Goal: Information Seeking & Learning: Learn about a topic

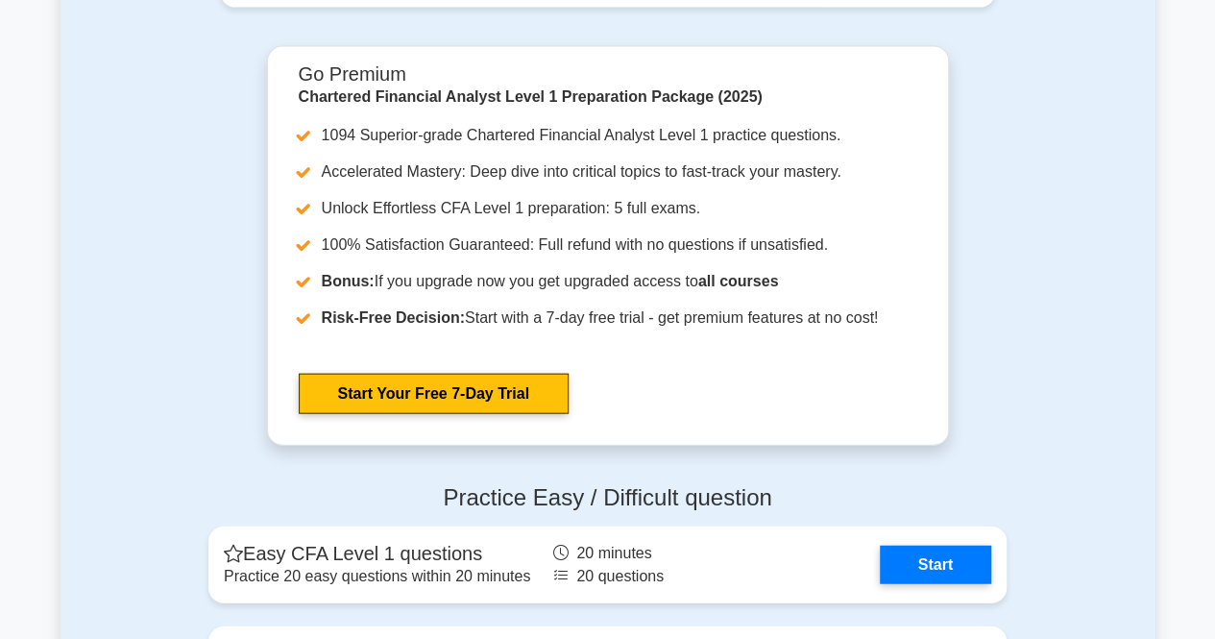
scroll to position [1872, 0]
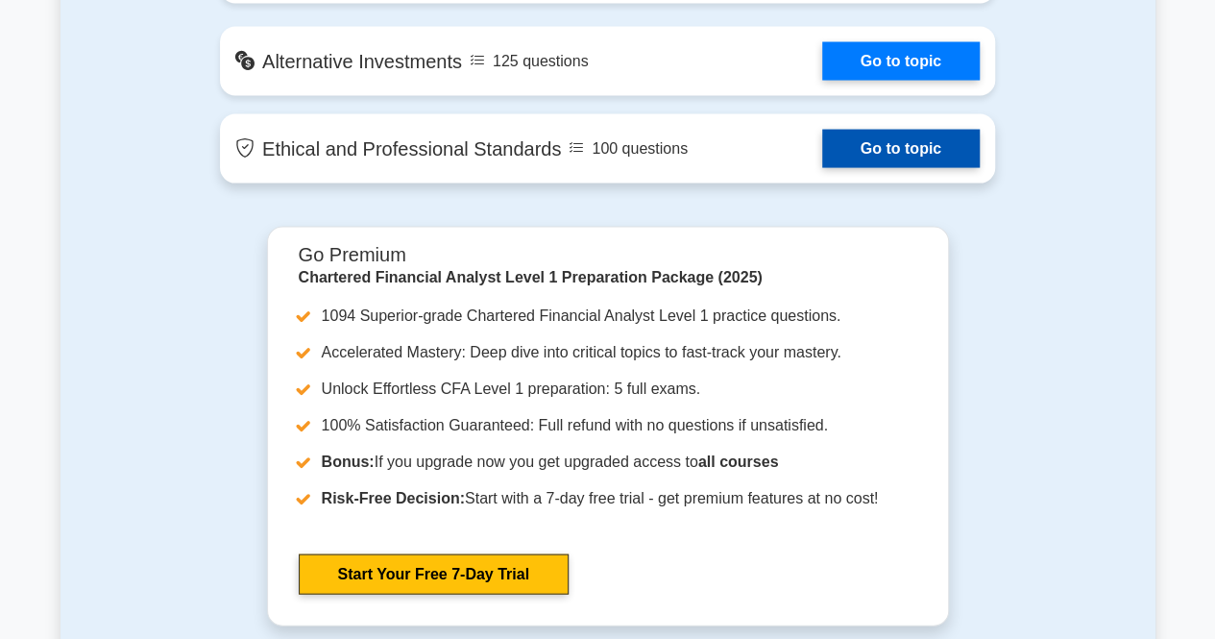
click at [822, 168] on link "Go to topic" at bounding box center [900, 149] width 157 height 38
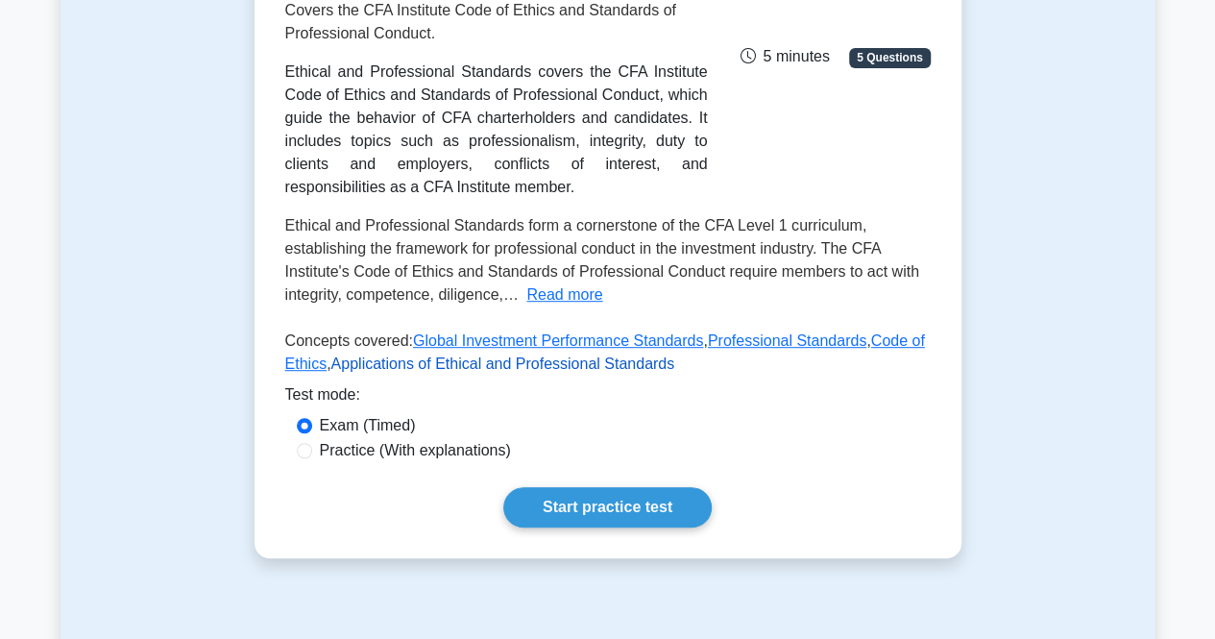
scroll to position [383, 0]
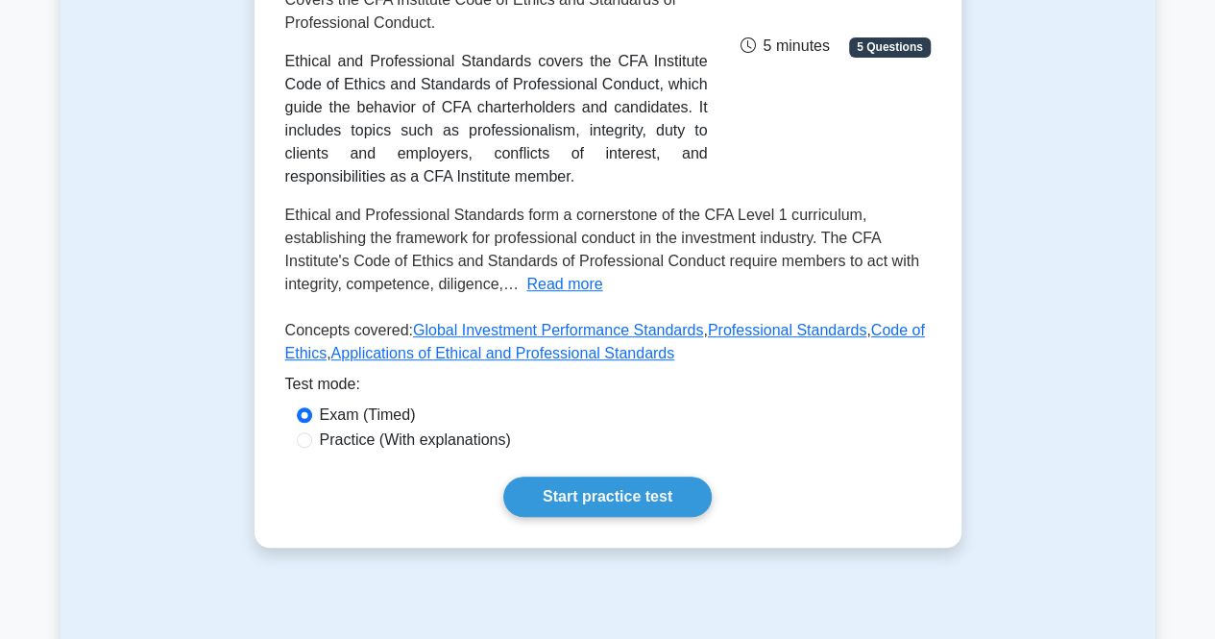
click at [415, 428] on label "Practice (With explanations)" at bounding box center [415, 439] width 191 height 23
click at [312, 432] on input "Practice (With explanations)" at bounding box center [304, 439] width 15 height 15
radio input "true"
click at [325, 403] on label "Exam (Timed)" at bounding box center [368, 414] width 96 height 23
click at [312, 407] on input "Exam (Timed)" at bounding box center [304, 414] width 15 height 15
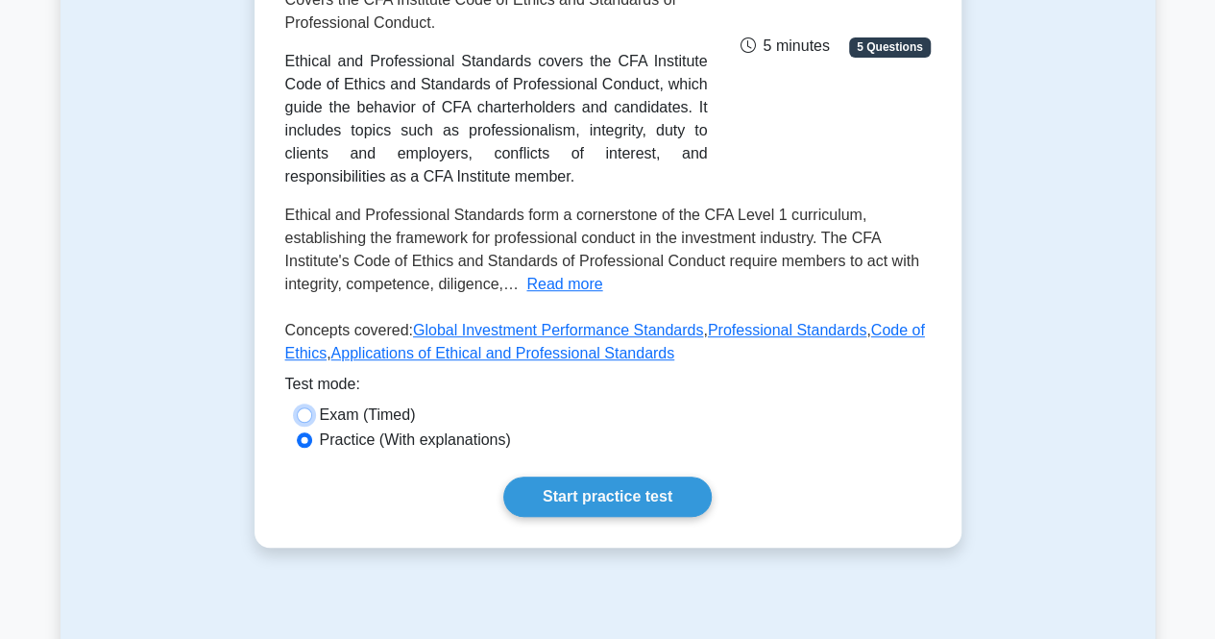
radio input "true"
click at [611, 491] on link "Start practice test" at bounding box center [607, 496] width 208 height 40
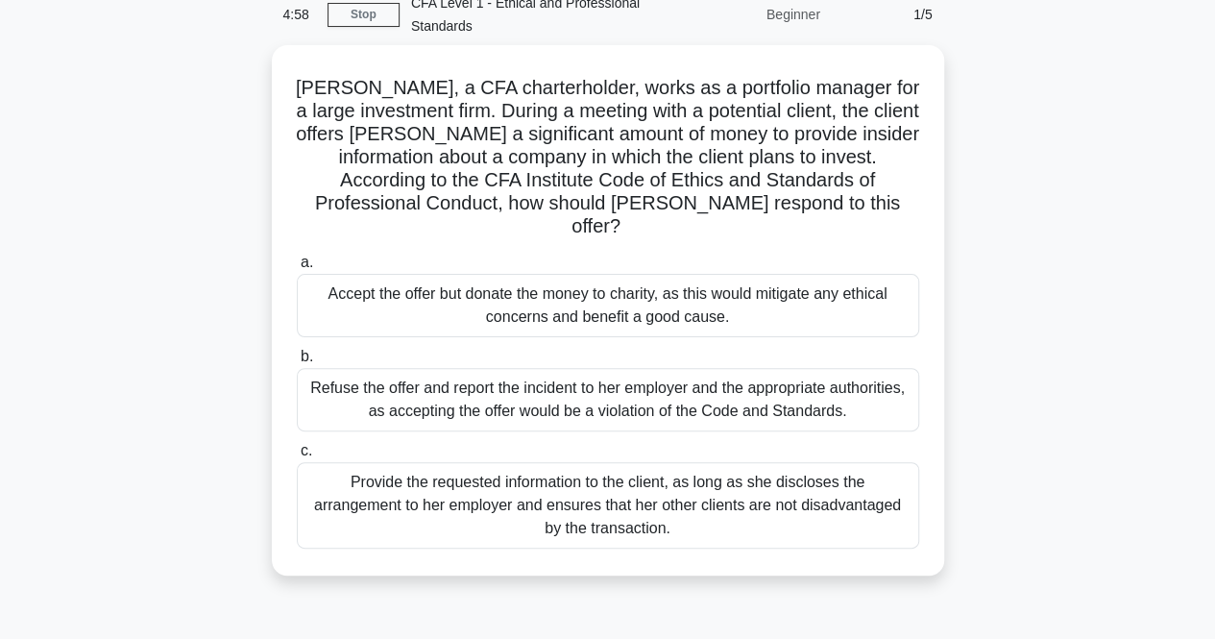
scroll to position [78, 0]
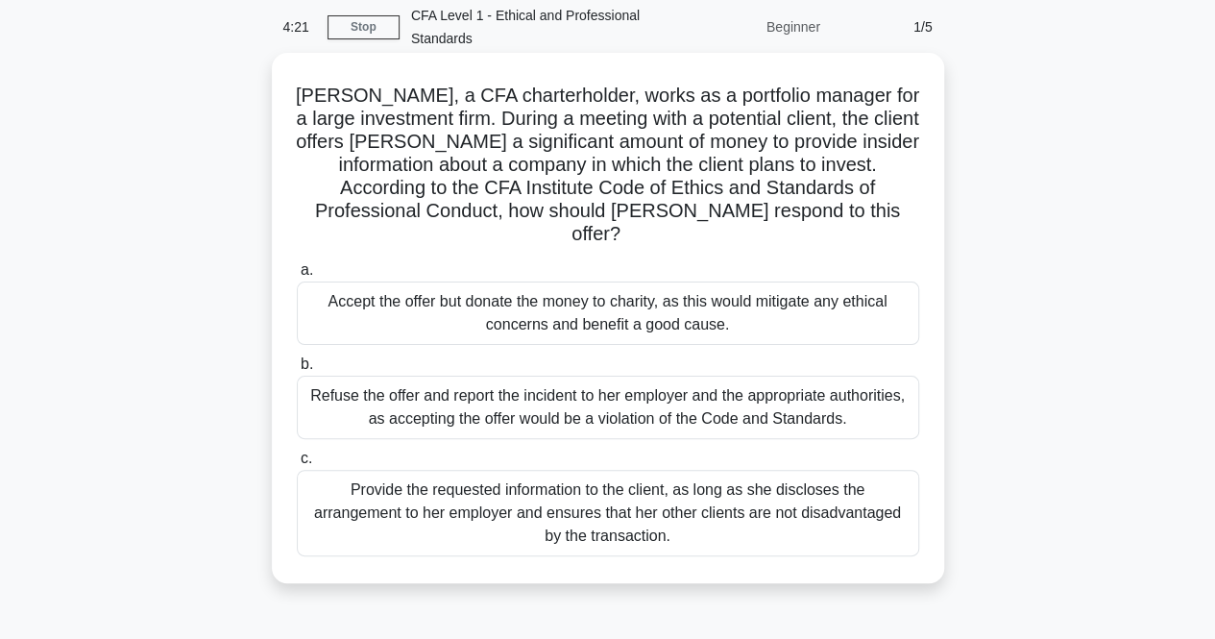
click at [396, 499] on div "Provide the requested information to the client, as long as she discloses the a…" at bounding box center [608, 513] width 622 height 86
click at [297, 465] on input "c. Provide the requested information to the client, as long as she discloses th…" at bounding box center [297, 458] width 0 height 12
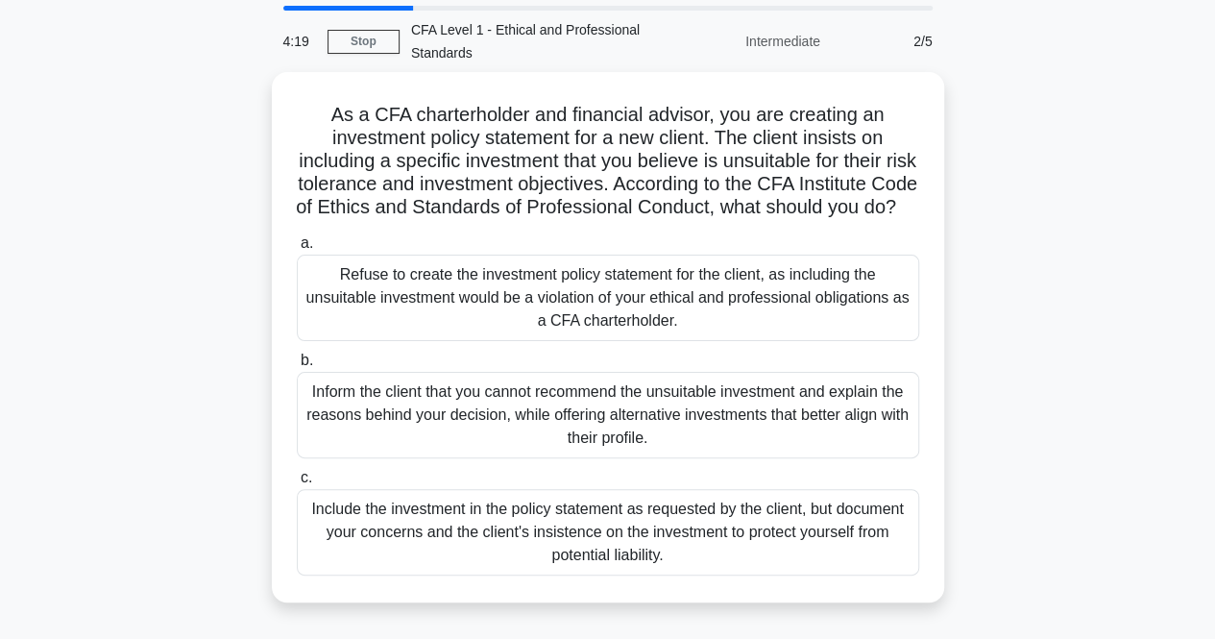
scroll to position [65, 0]
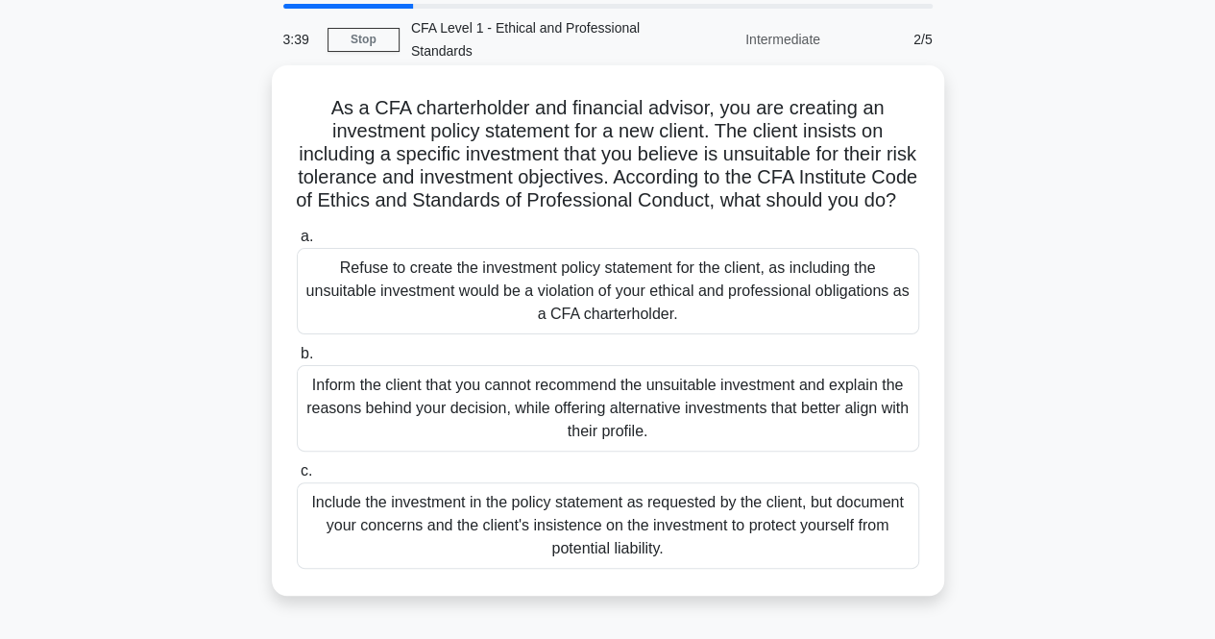
click at [440, 548] on div "Include the investment in the policy statement as requested by the client, but …" at bounding box center [608, 525] width 622 height 86
click at [297, 477] on input "c. Include the investment in the policy statement as requested by the client, b…" at bounding box center [297, 471] width 0 height 12
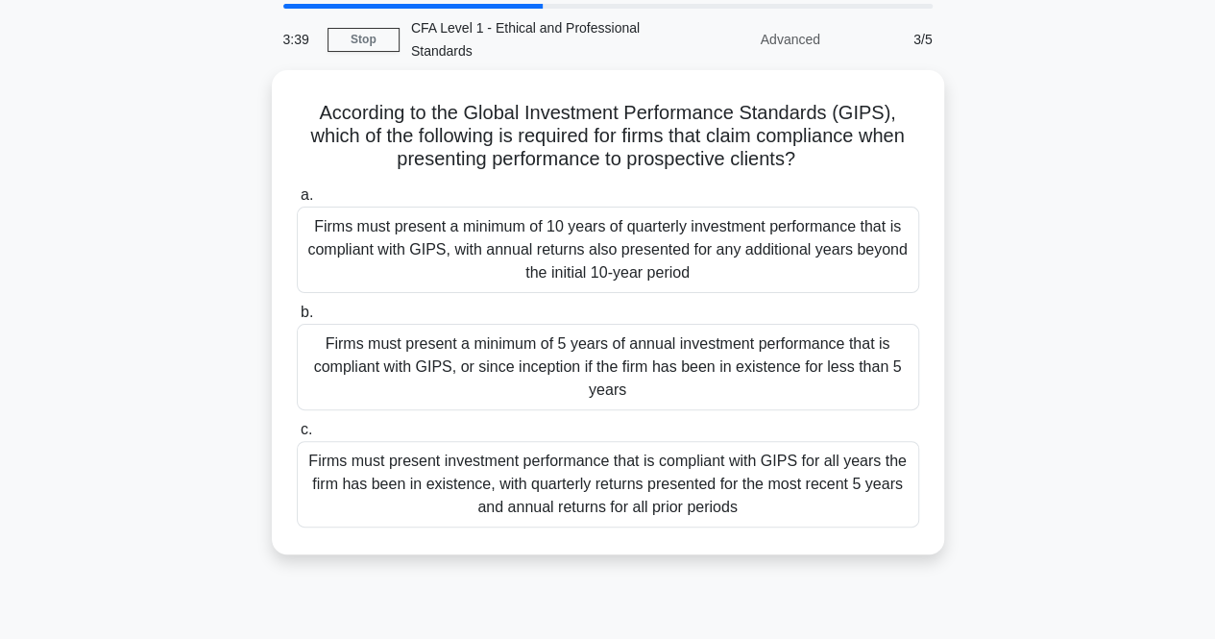
scroll to position [0, 0]
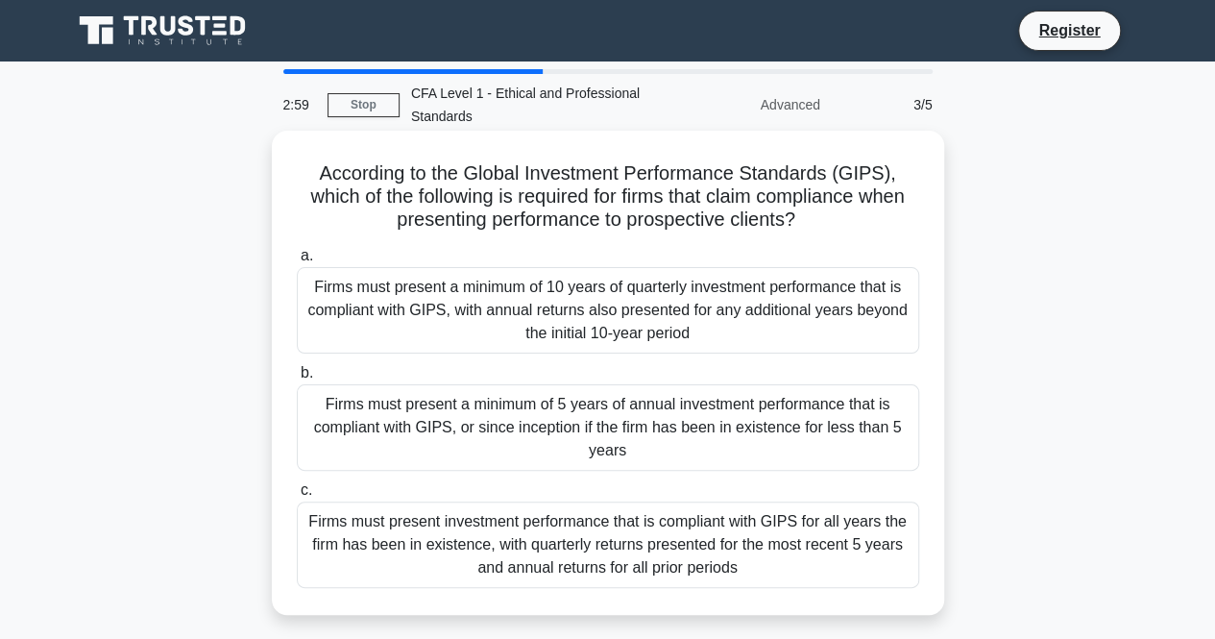
click at [568, 519] on div "Firms must present investment performance that is compliant with GIPS for all y…" at bounding box center [608, 544] width 622 height 86
click at [297, 496] on input "c. Firms must present investment performance that is compliant with GIPS for al…" at bounding box center [297, 490] width 0 height 12
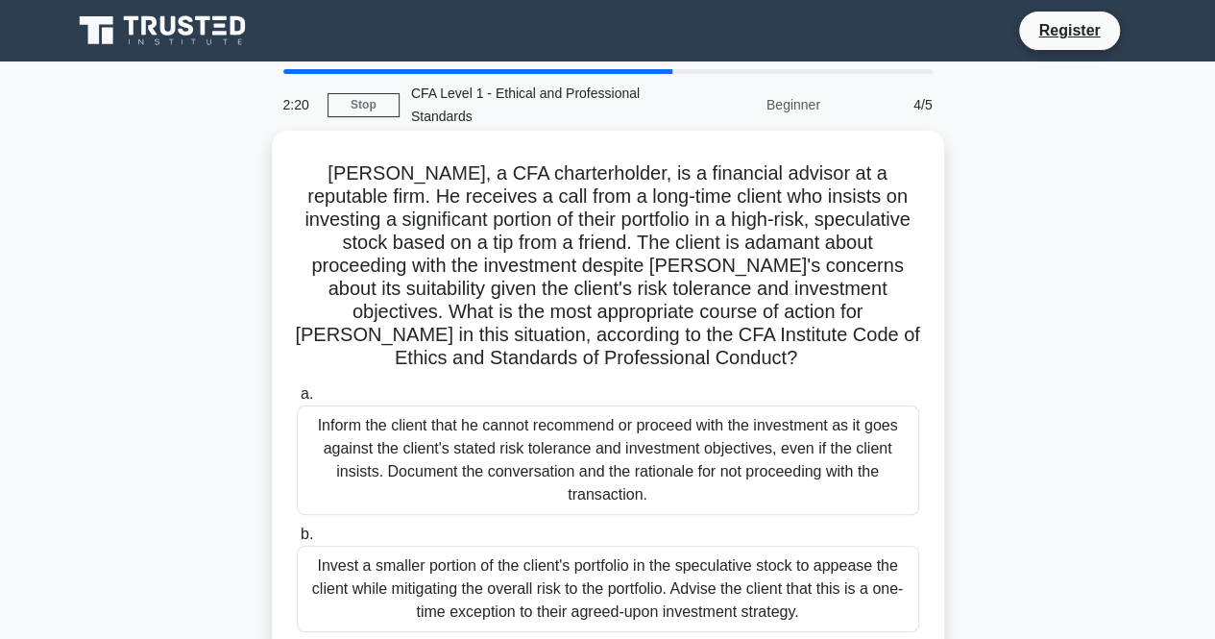
click at [688, 241] on h5 "John, a CFA charterholder, is a financial advisor at a reputable firm. He recei…" at bounding box center [608, 265] width 626 height 209
copy h5 "adamant"
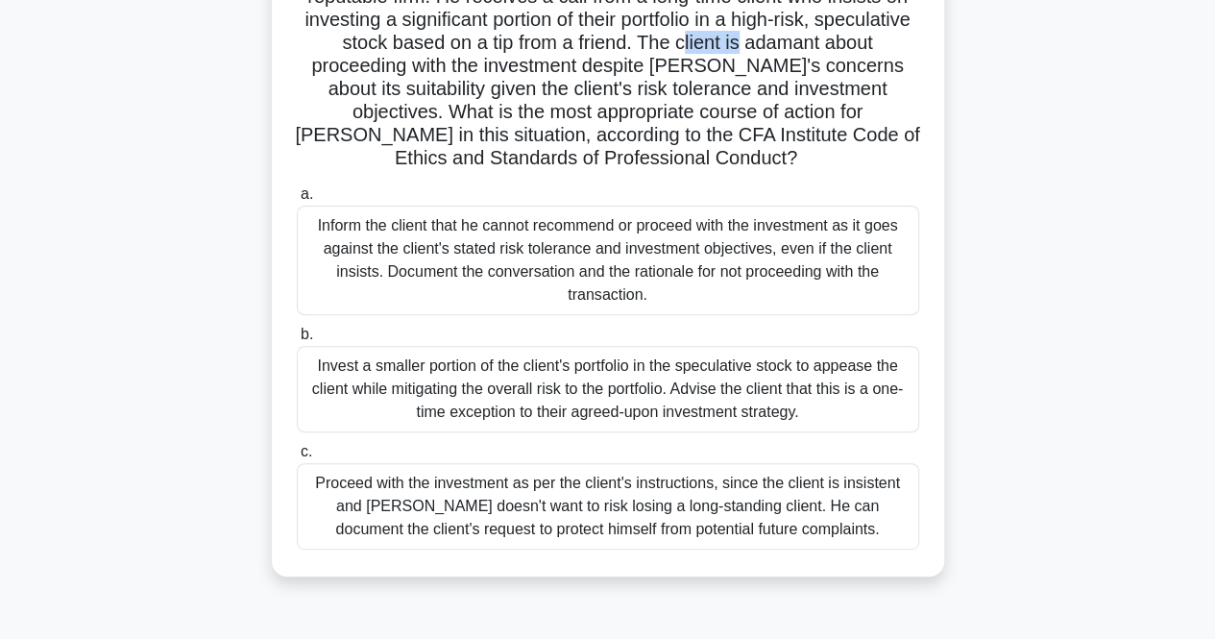
scroll to position [206, 0]
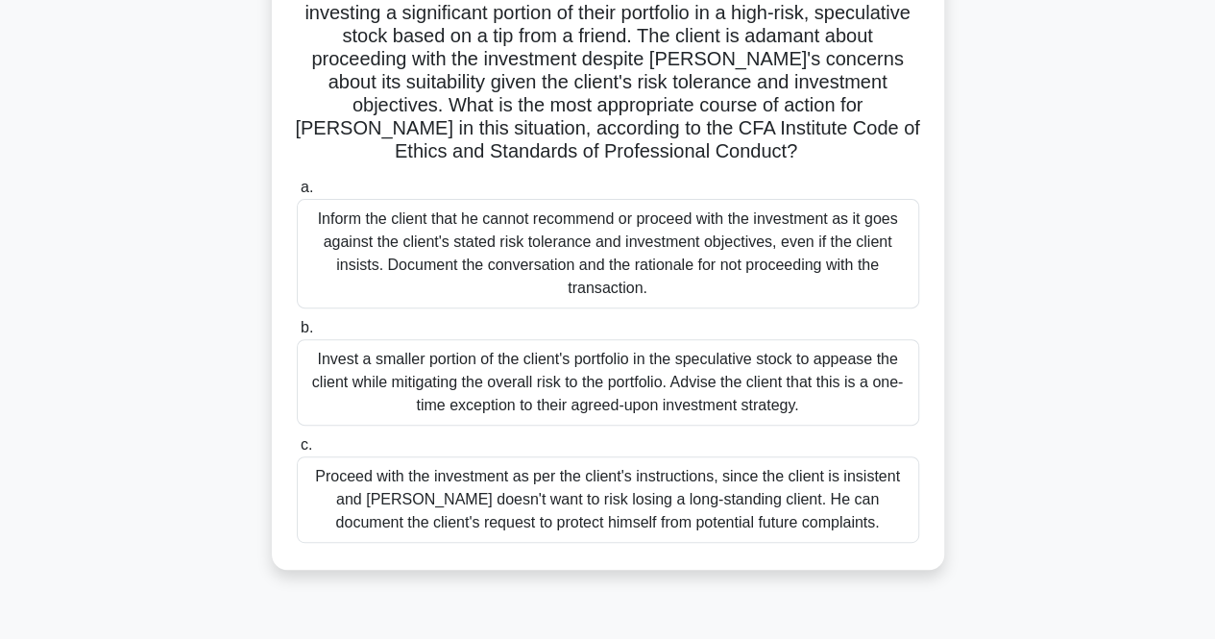
click at [360, 366] on div "Invest a smaller portion of the client's portfolio in the speculative stock to …" at bounding box center [608, 382] width 622 height 86
click at [297, 334] on input "b. Invest a smaller portion of the client's portfolio in the speculative stock …" at bounding box center [297, 328] width 0 height 12
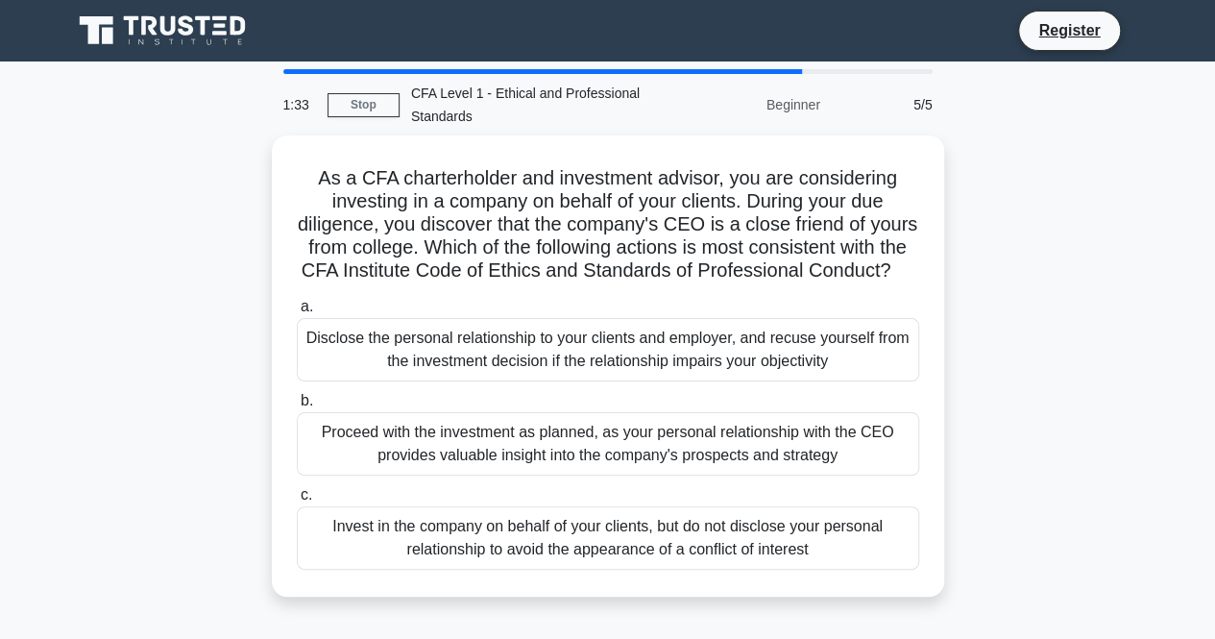
scroll to position [0, 0]
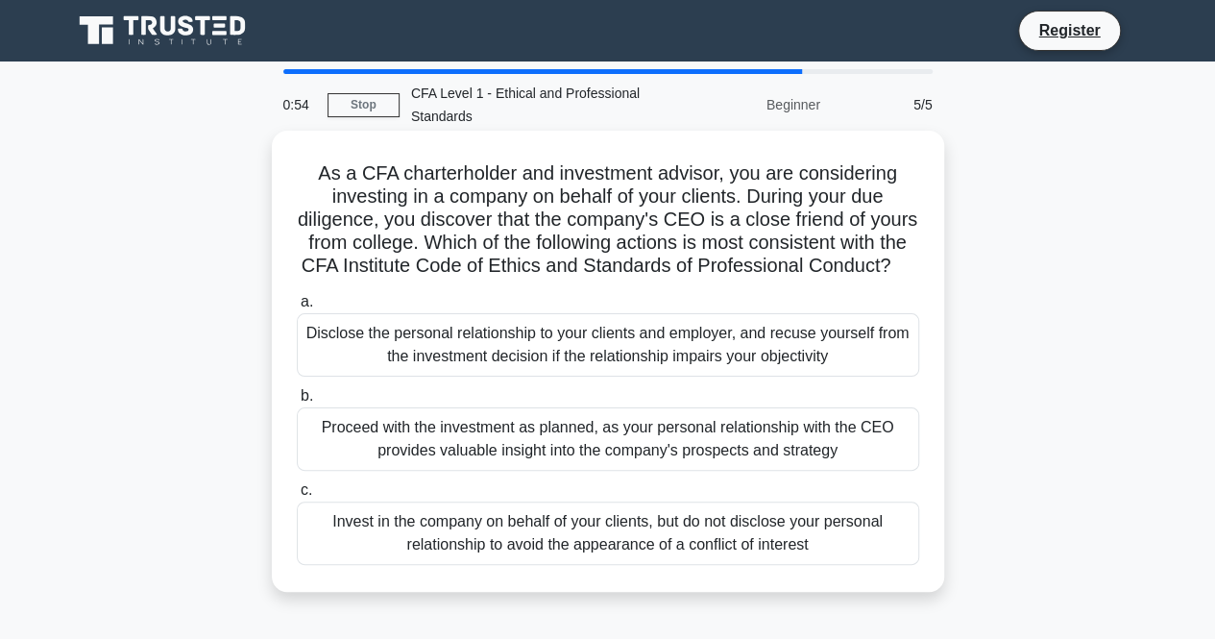
click at [363, 360] on div "Disclose the personal relationship to your clients and employer, and recuse you…" at bounding box center [608, 344] width 622 height 63
click at [297, 308] on input "a. Disclose the personal relationship to your clients and employer, and recuse …" at bounding box center [297, 302] width 0 height 12
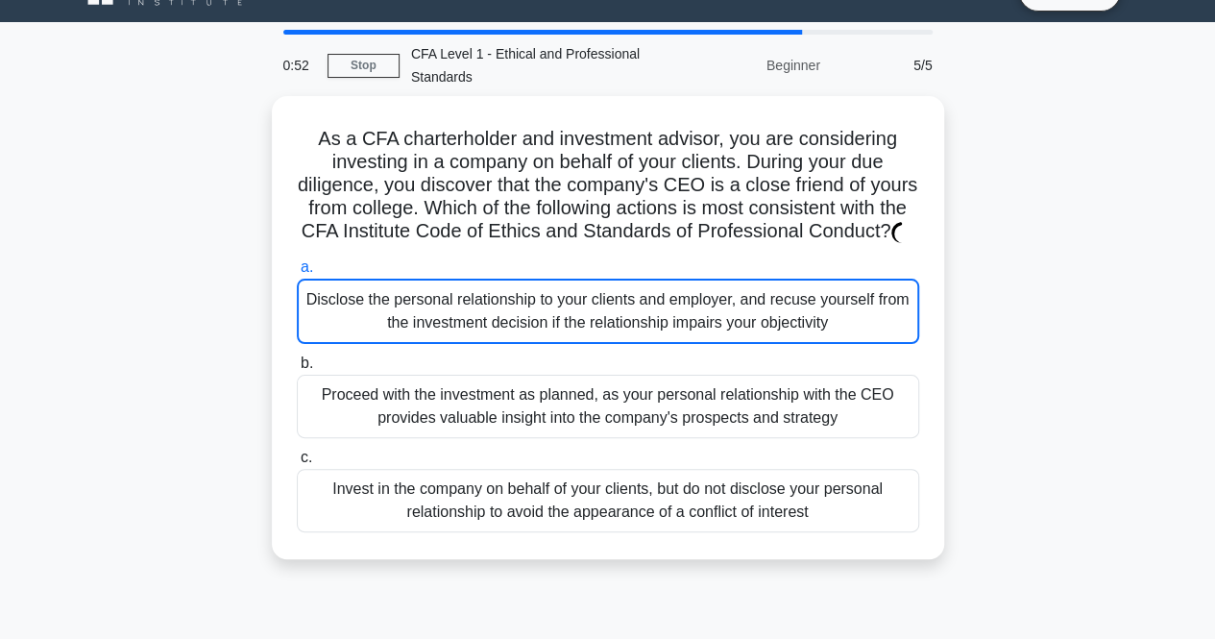
scroll to position [40, 0]
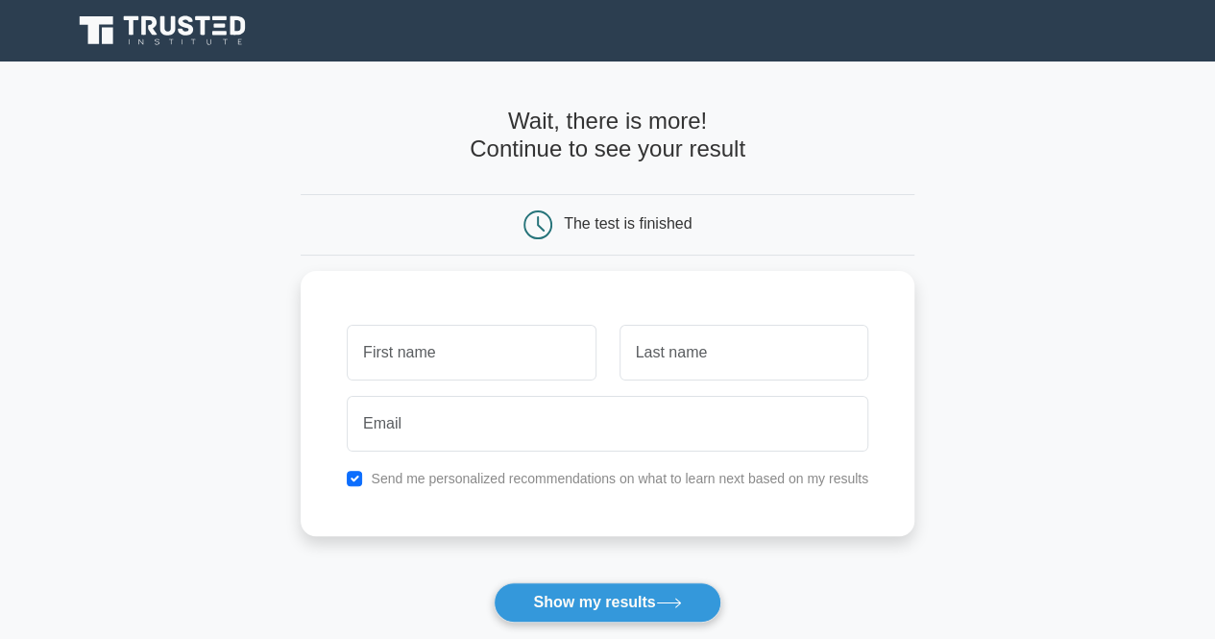
scroll to position [12, 0]
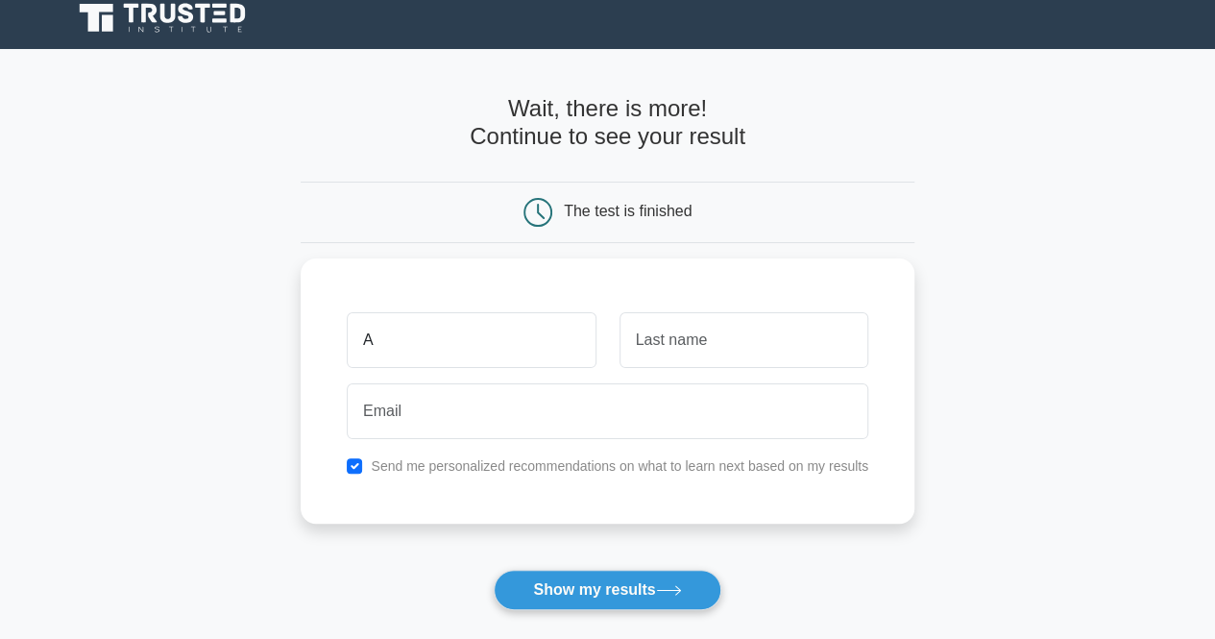
type input "A"
type input "B"
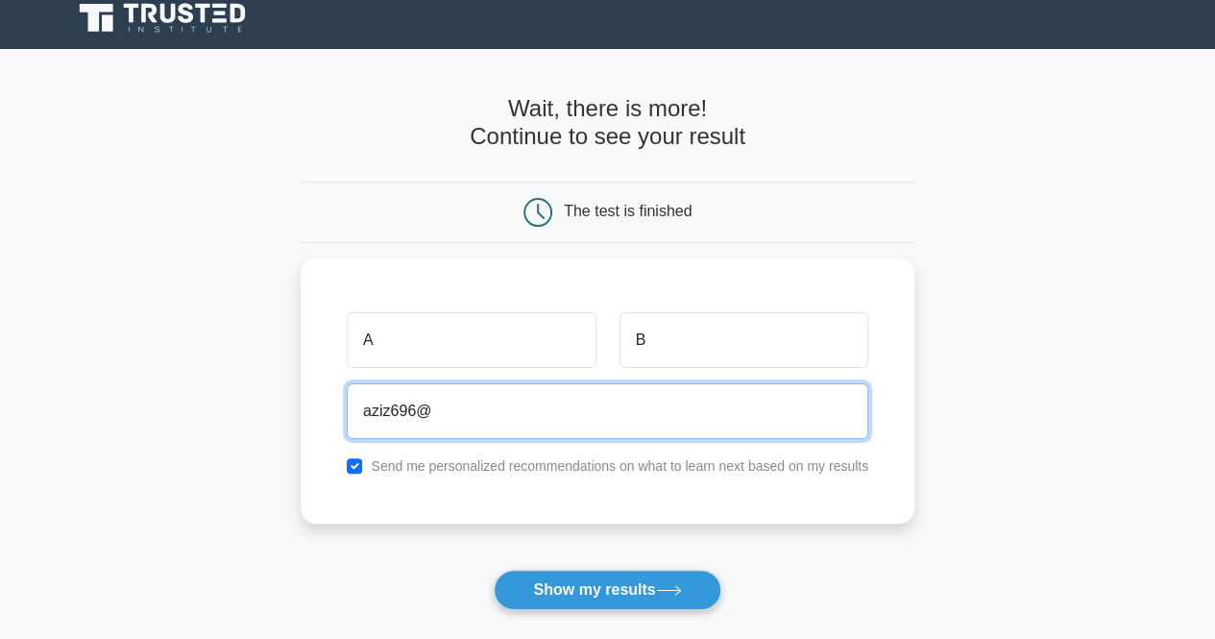
type input "aziz696@hotmail.com"
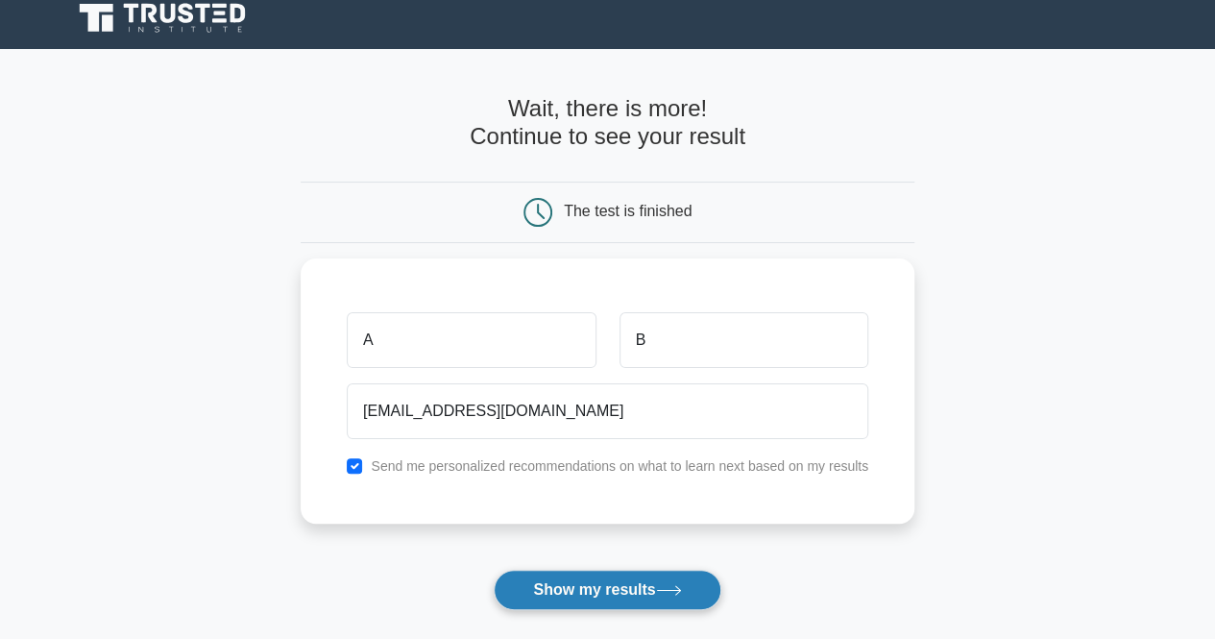
click at [622, 579] on button "Show my results" at bounding box center [607, 589] width 227 height 40
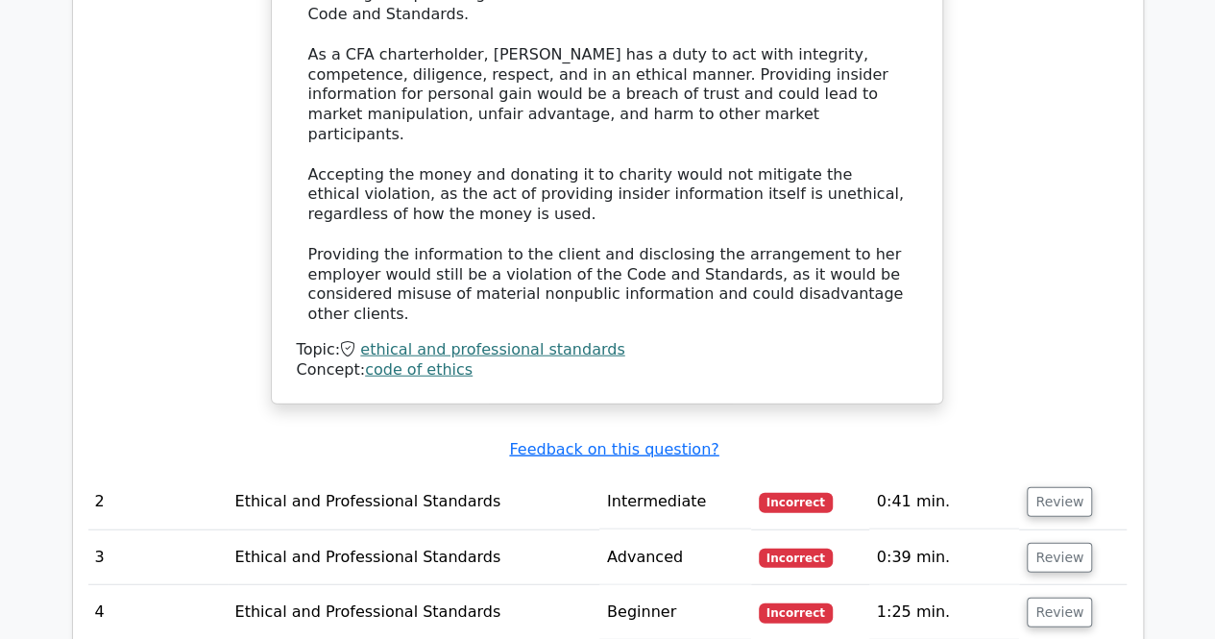
scroll to position [2175, 0]
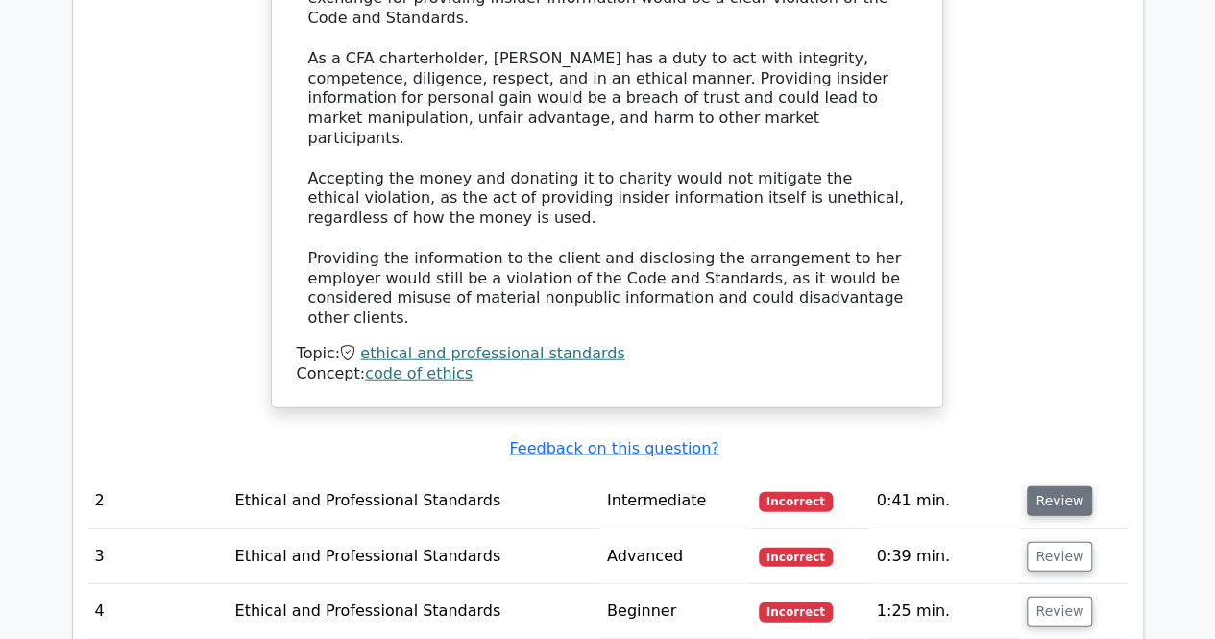
click at [1040, 486] on button "Review" at bounding box center [1059, 501] width 65 height 30
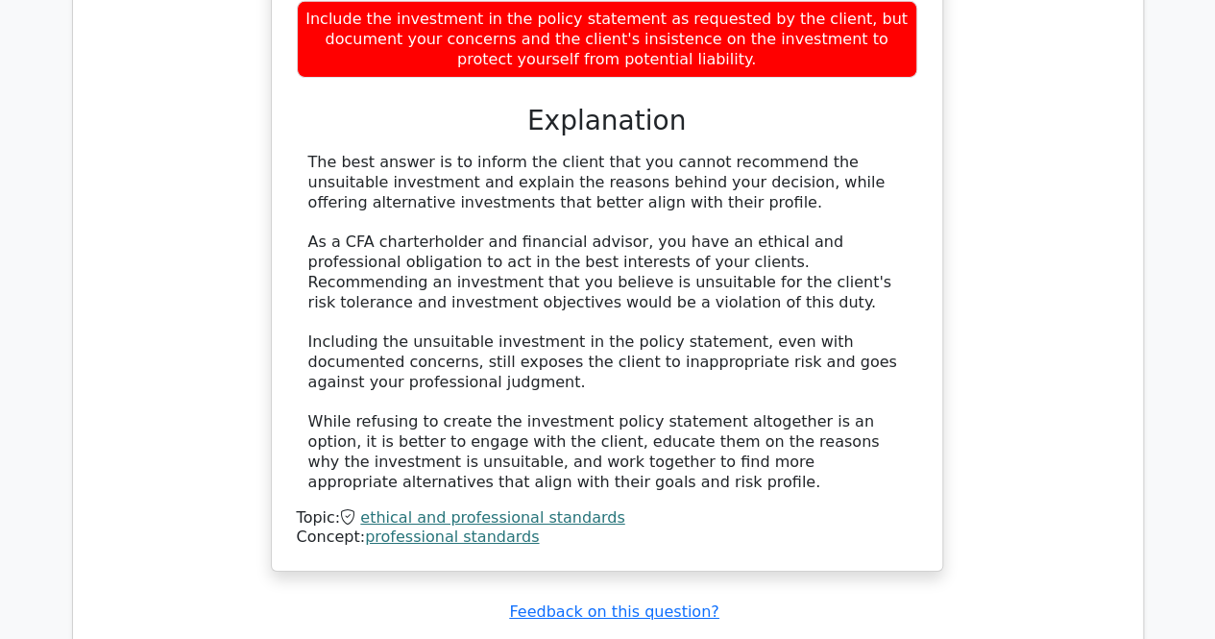
scroll to position [3157, 0]
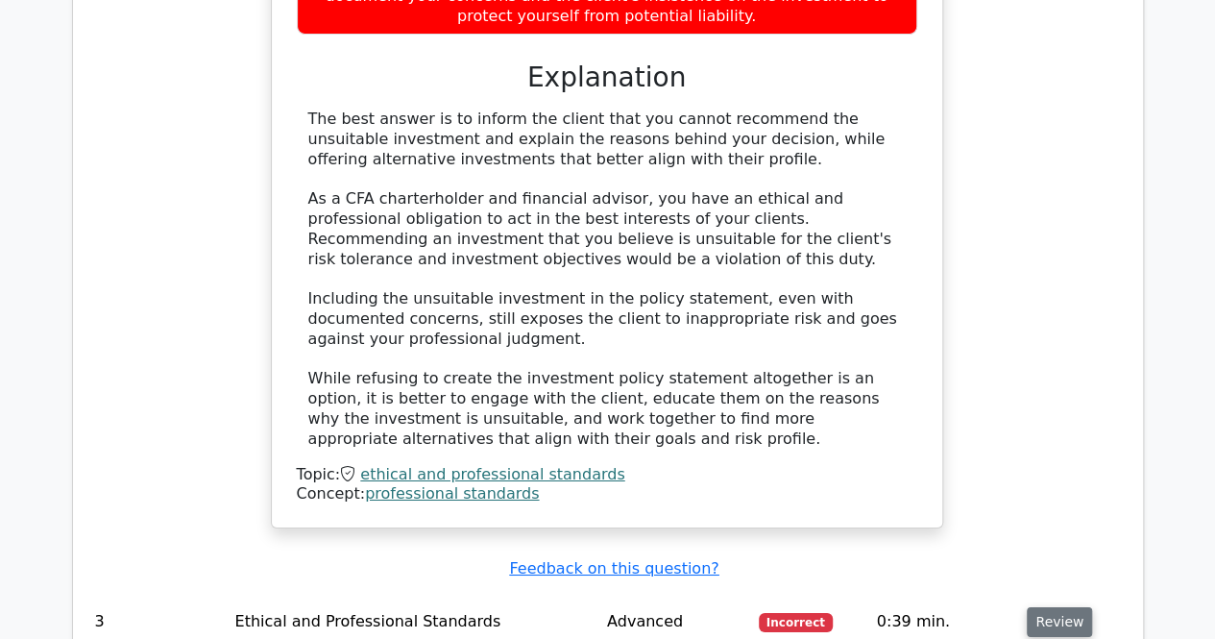
click at [1052, 607] on button "Review" at bounding box center [1059, 622] width 65 height 30
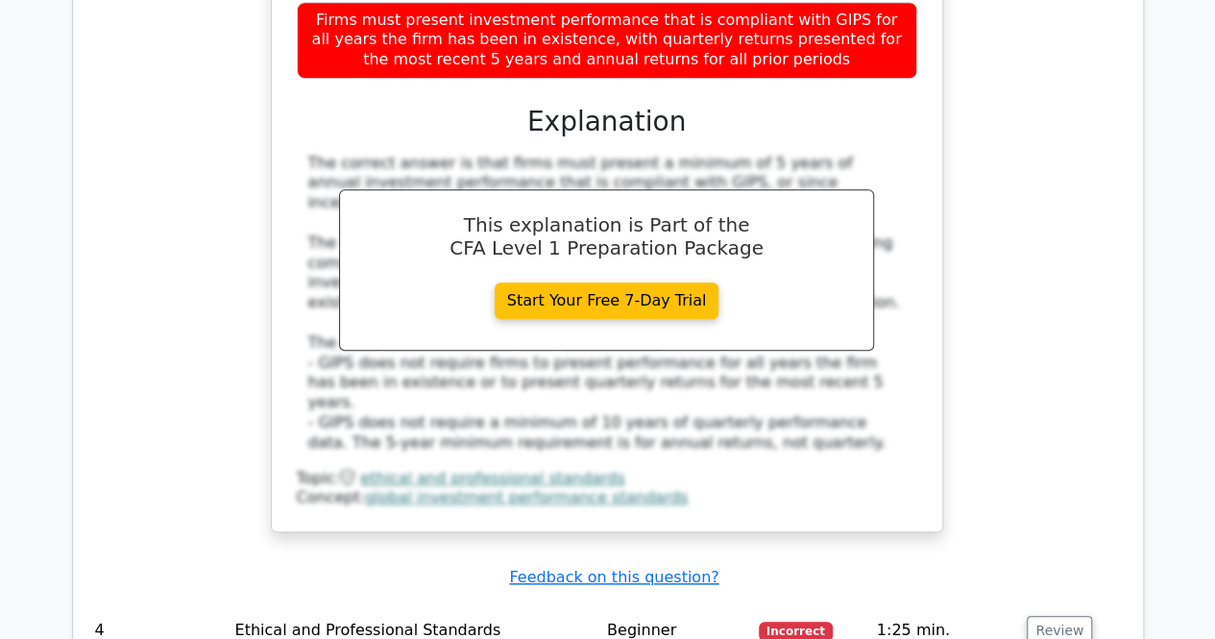
scroll to position [4167, 0]
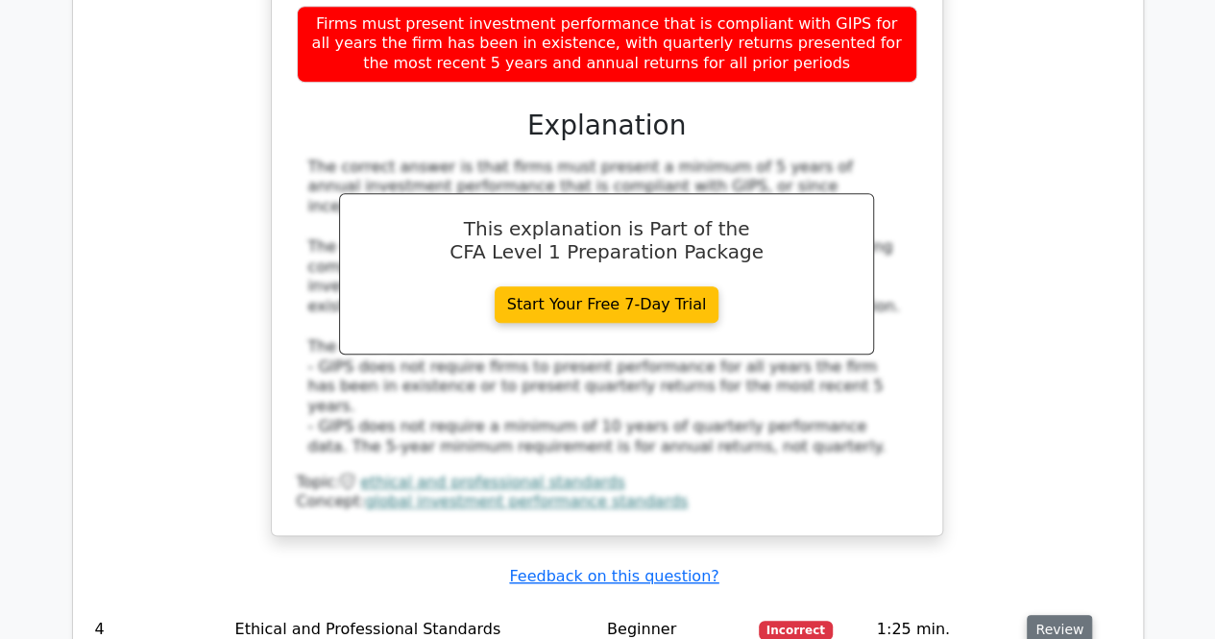
click at [1045, 615] on button "Review" at bounding box center [1059, 630] width 65 height 30
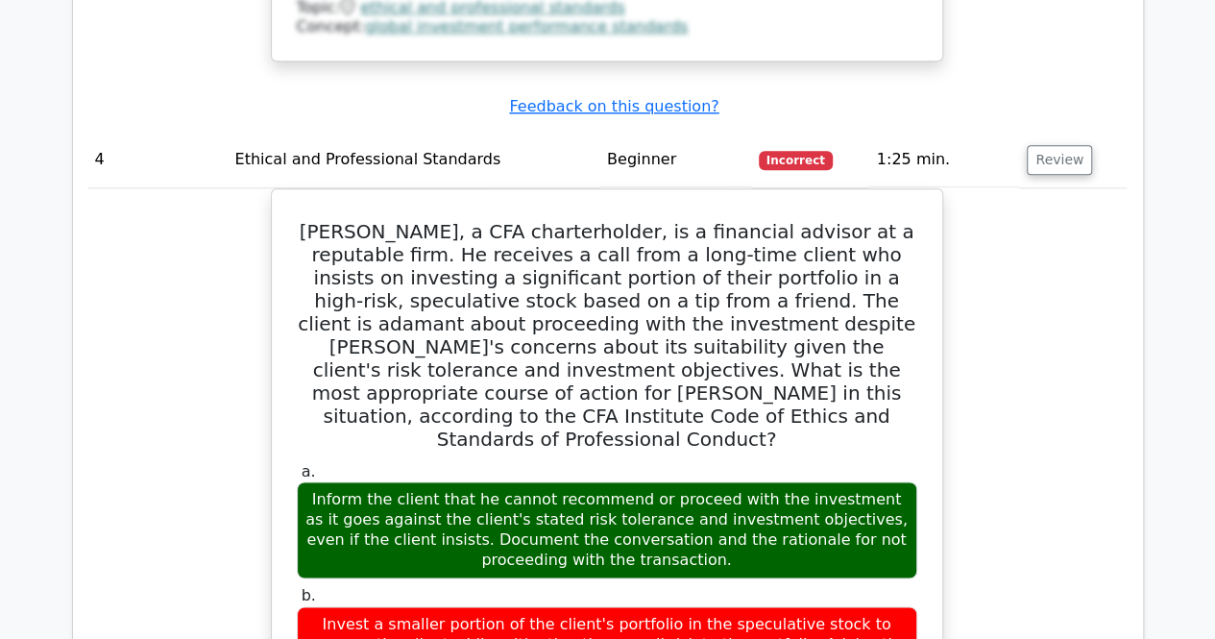
scroll to position [4637, 0]
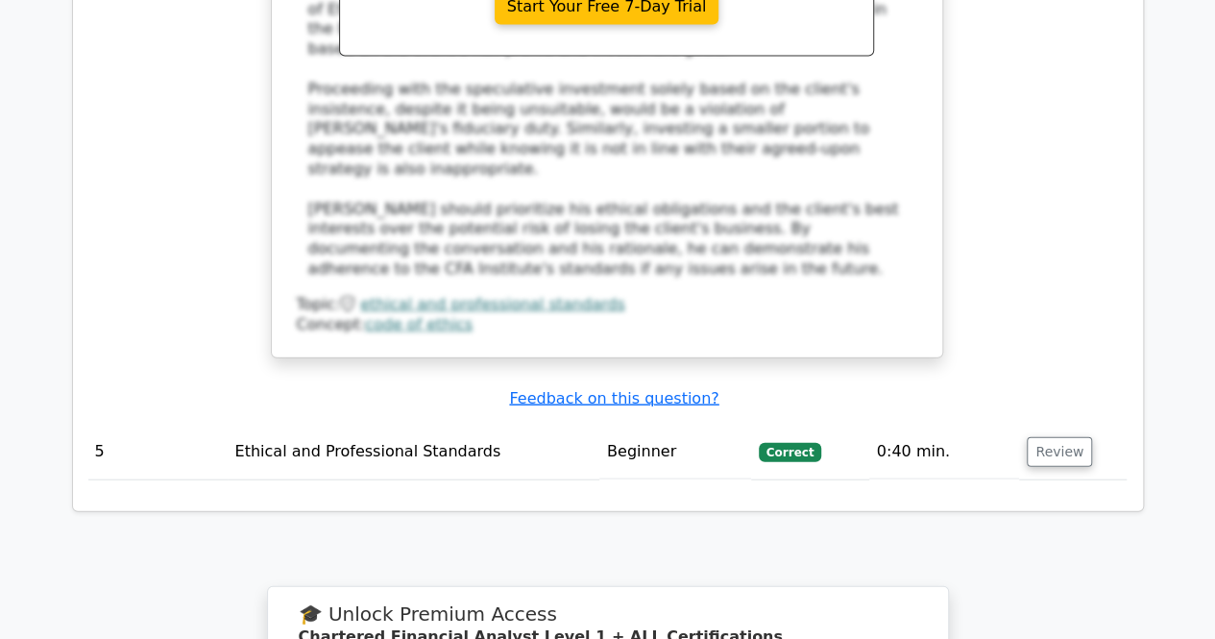
scroll to position [5680, 0]
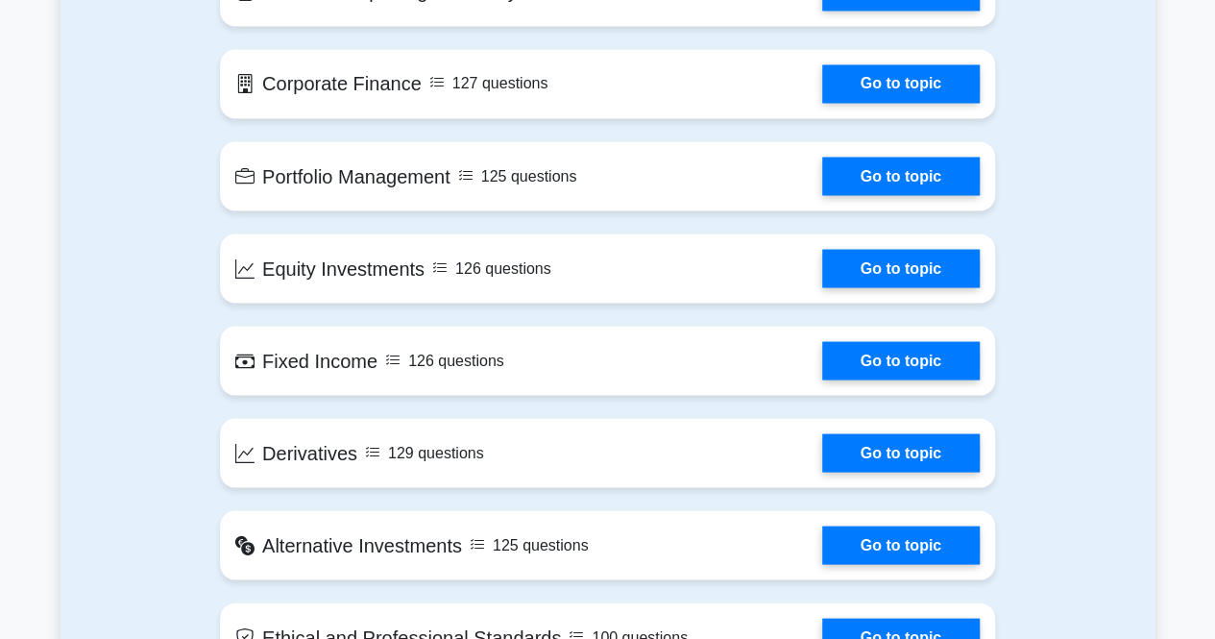
scroll to position [1672, 0]
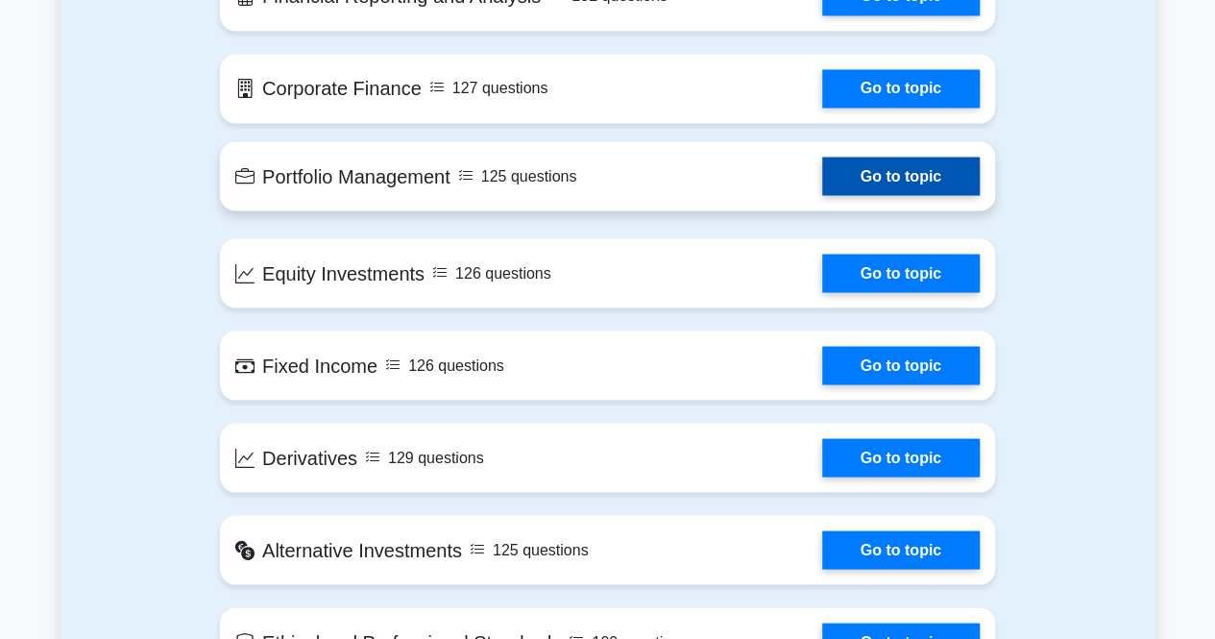
click at [876, 172] on link "Go to topic" at bounding box center [900, 176] width 157 height 38
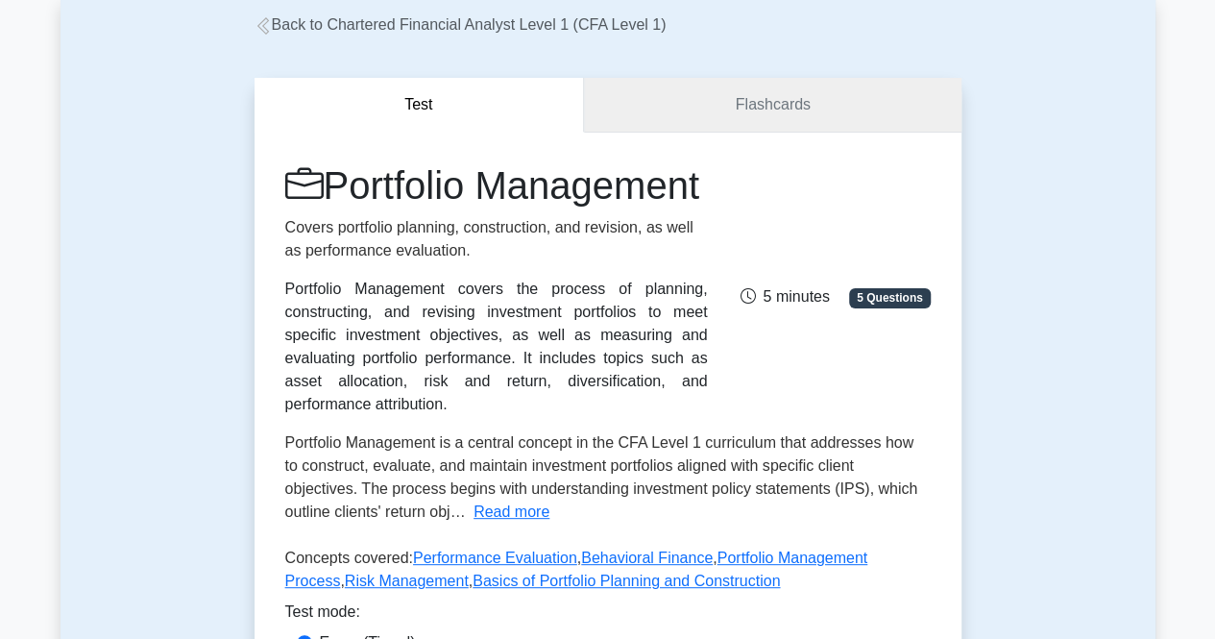
click at [698, 105] on link "Flashcards" at bounding box center [772, 105] width 376 height 55
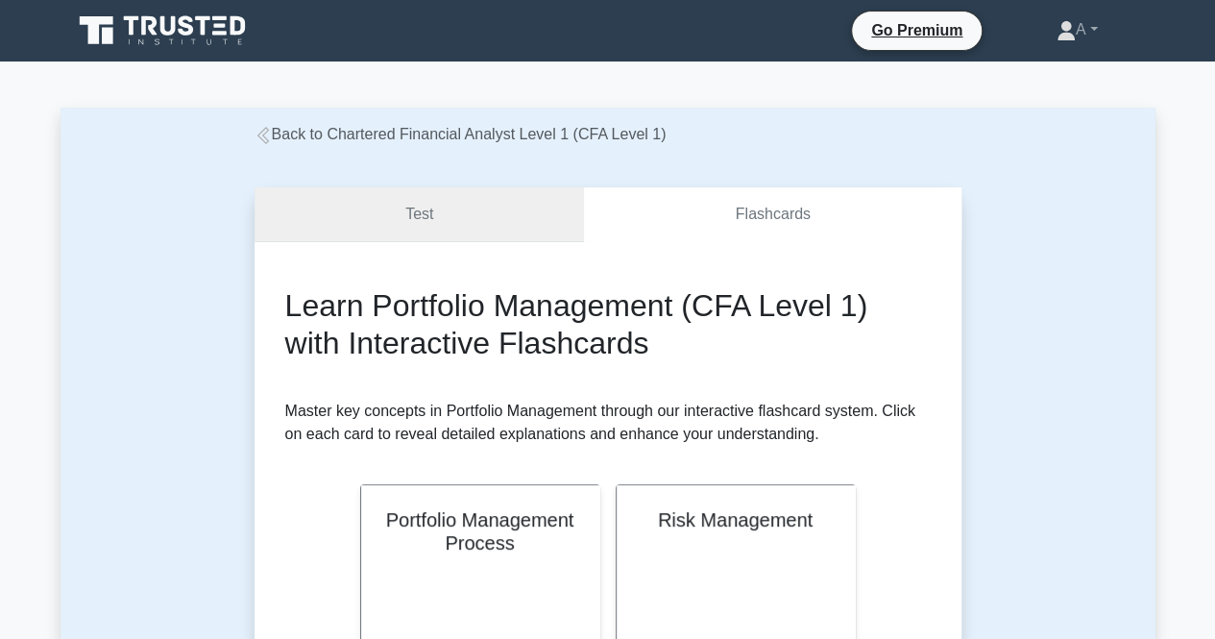
click at [453, 237] on link "Test" at bounding box center [419, 214] width 330 height 55
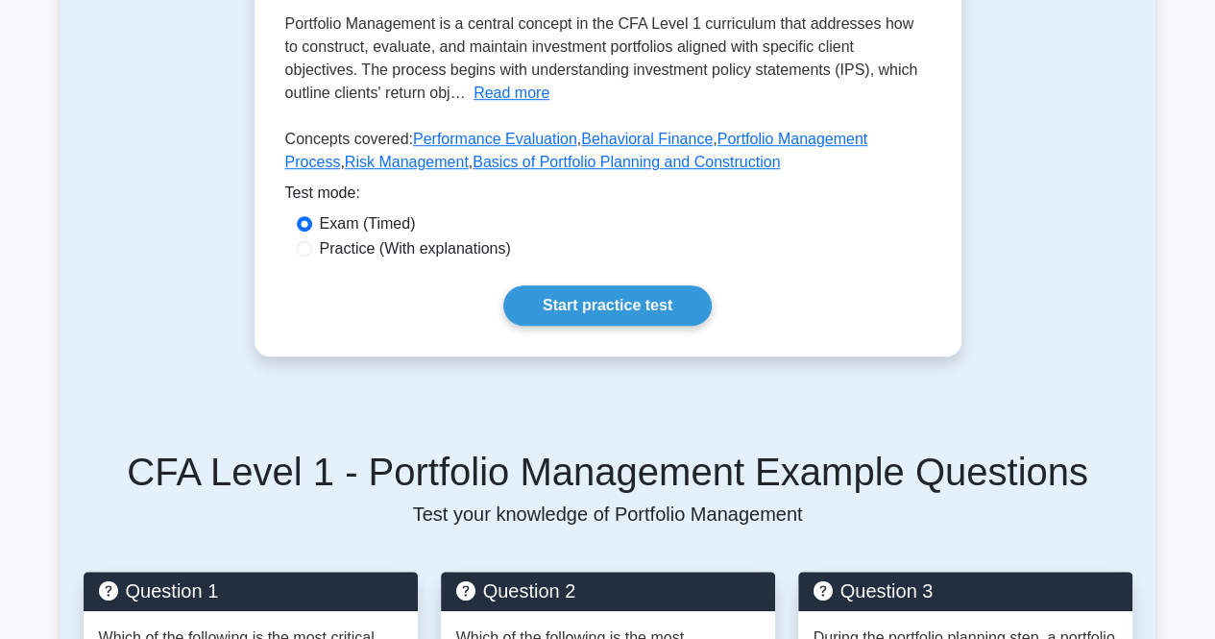
scroll to position [597, 0]
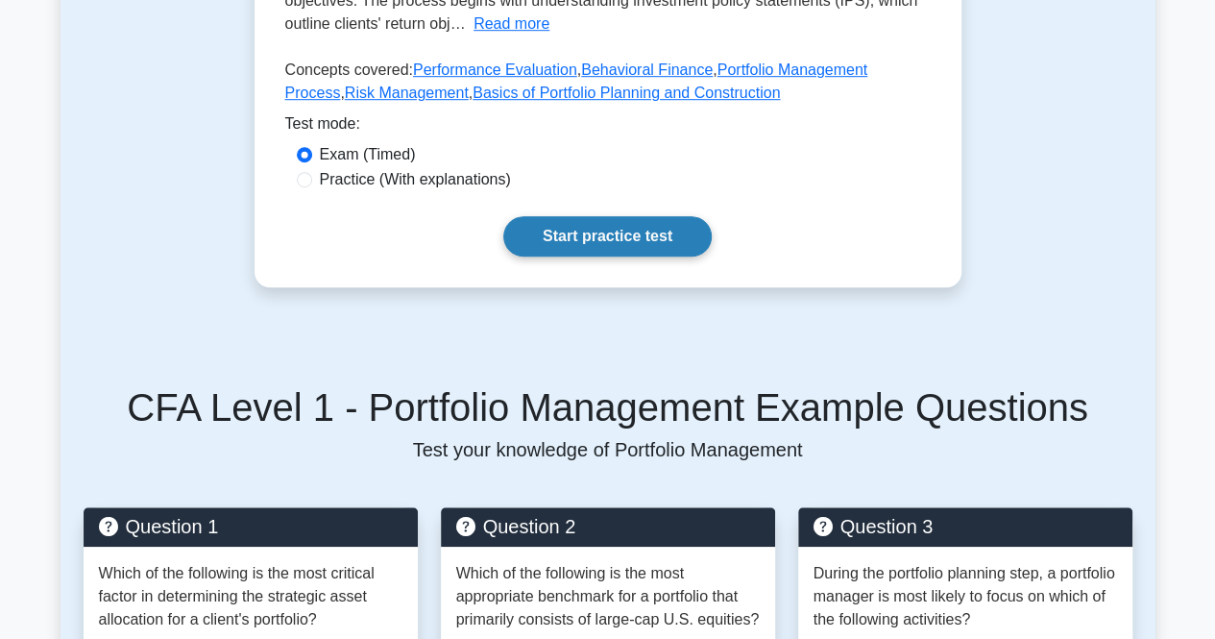
click at [567, 252] on link "Start practice test" at bounding box center [607, 236] width 208 height 40
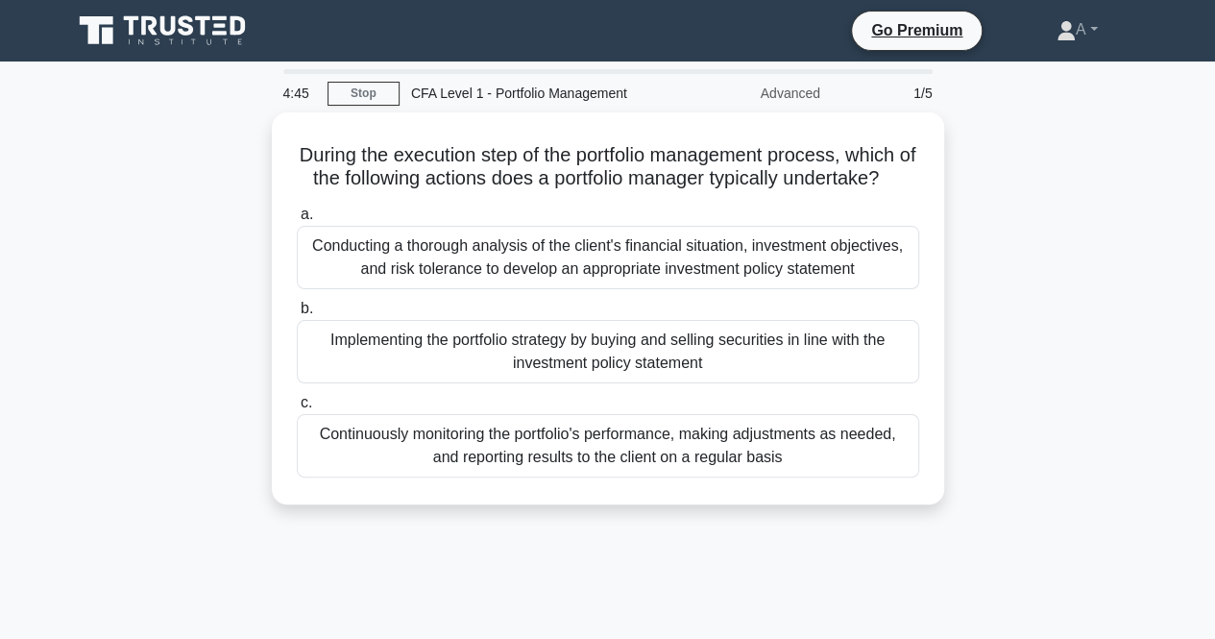
click at [0, 583] on main "4:45 Stop CFA Level 1 - Portfolio Management Advanced 1/5 During the execution …" at bounding box center [607, 549] width 1215 height 976
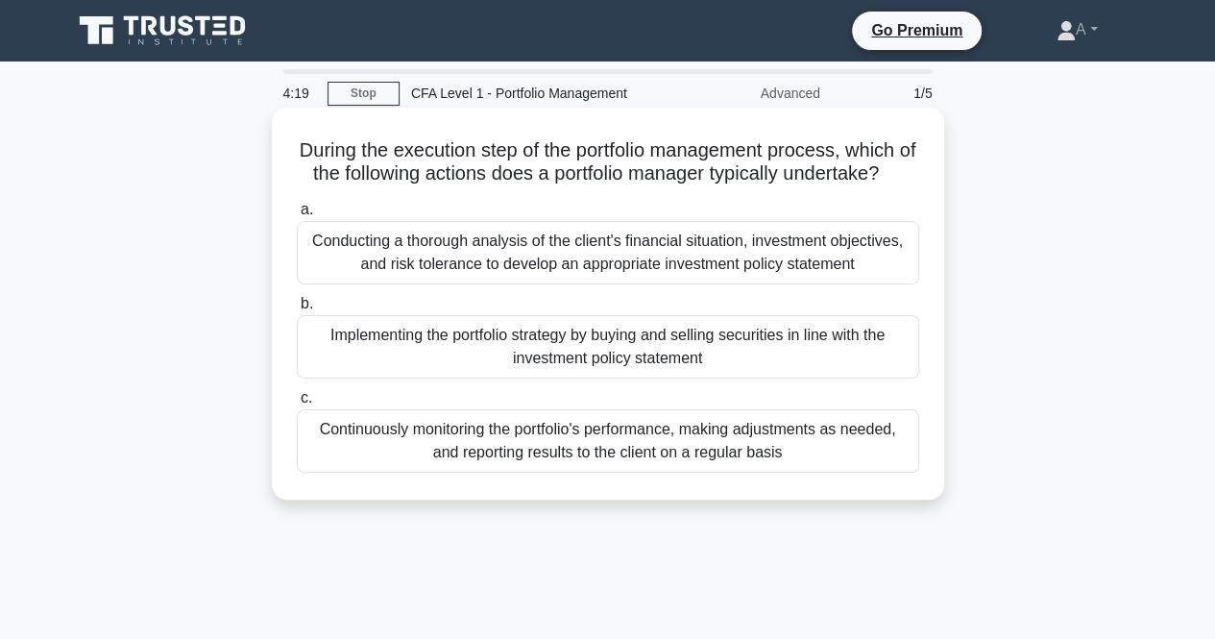
click at [396, 467] on div "Continuously monitoring the portfolio's performance, making adjustments as need…" at bounding box center [608, 440] width 622 height 63
click at [297, 404] on input "c. Continuously monitoring the portfolio's performance, making adjustments as n…" at bounding box center [297, 398] width 0 height 12
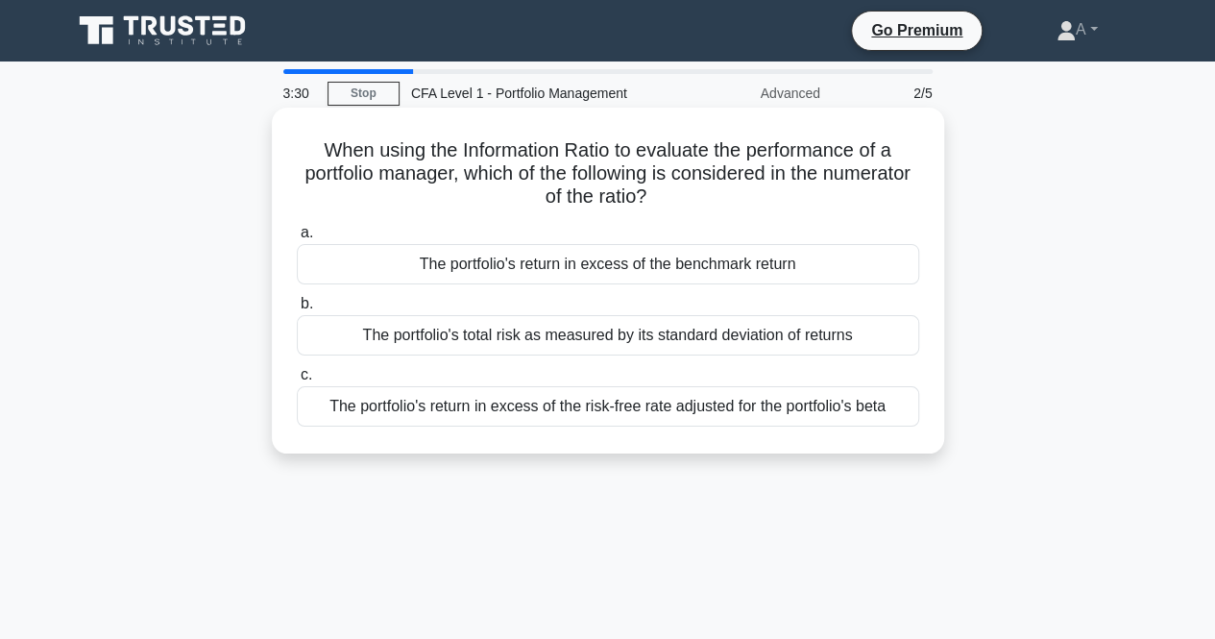
click at [328, 264] on div "The portfolio's return in excess of the benchmark return" at bounding box center [608, 264] width 622 height 40
click at [297, 239] on input "a. The portfolio's return in excess of the benchmark return" at bounding box center [297, 233] width 0 height 12
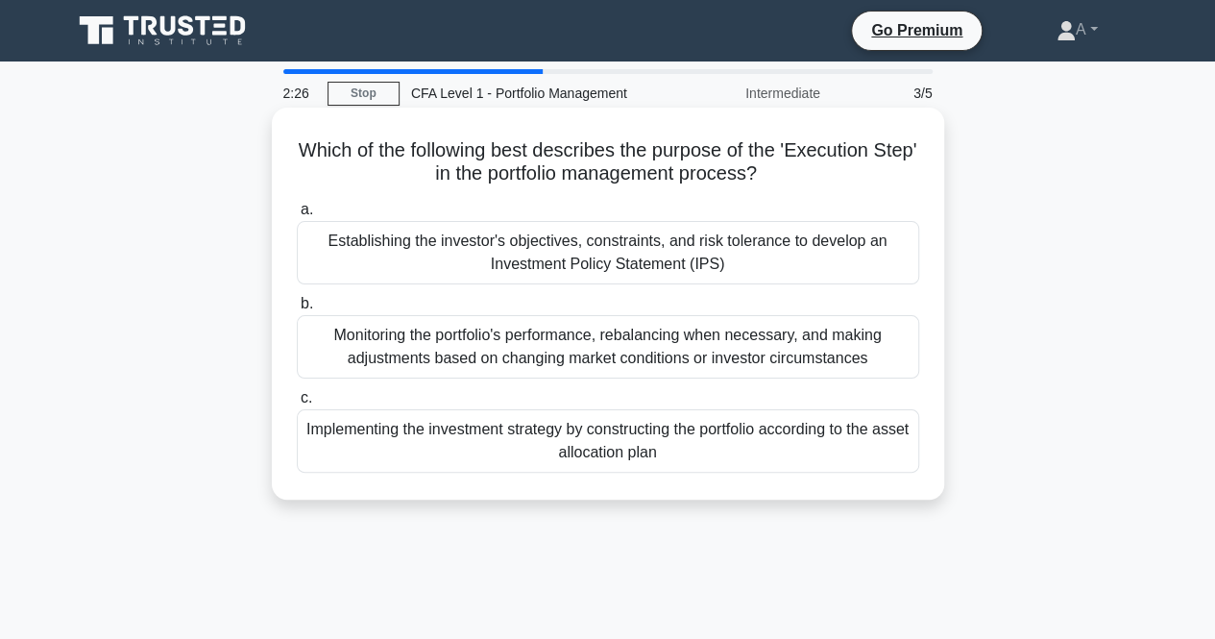
click at [337, 450] on div "Implementing the investment strategy by constructing the portfolio according to…" at bounding box center [608, 440] width 622 height 63
click at [297, 404] on input "c. Implementing the investment strategy by constructing the portfolio according…" at bounding box center [297, 398] width 0 height 12
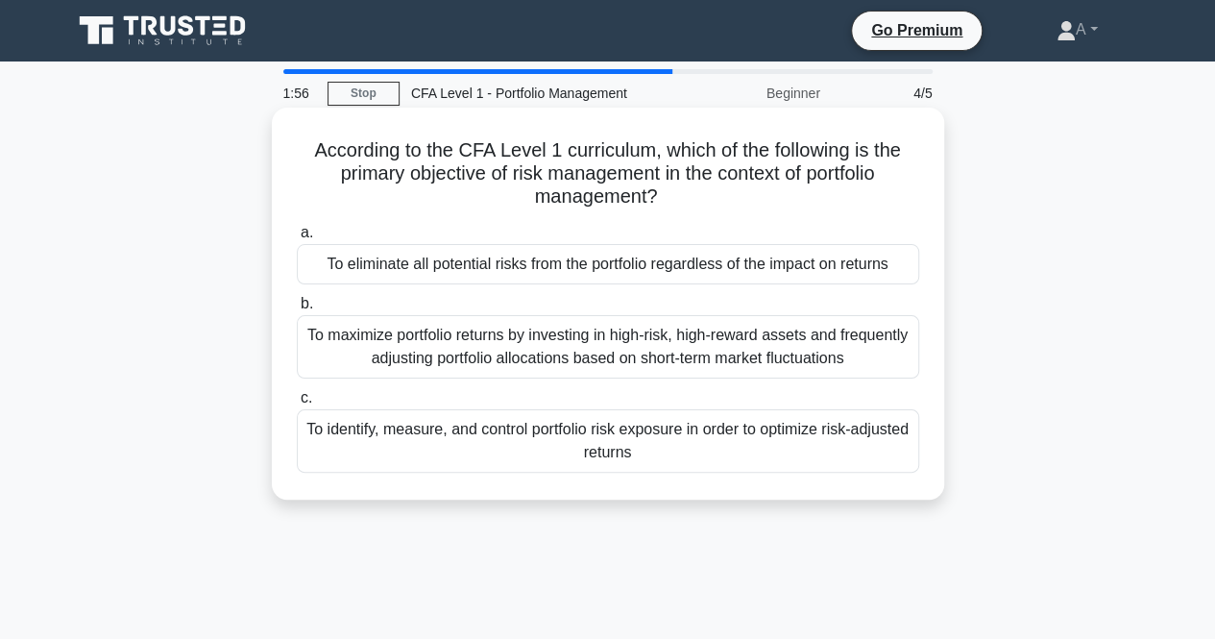
click at [354, 455] on div "To identify, measure, and control portfolio risk exposure in order to optimize …" at bounding box center [608, 440] width 622 height 63
click at [297, 404] on input "c. To identify, measure, and control portfolio risk exposure in order to optimi…" at bounding box center [297, 398] width 0 height 12
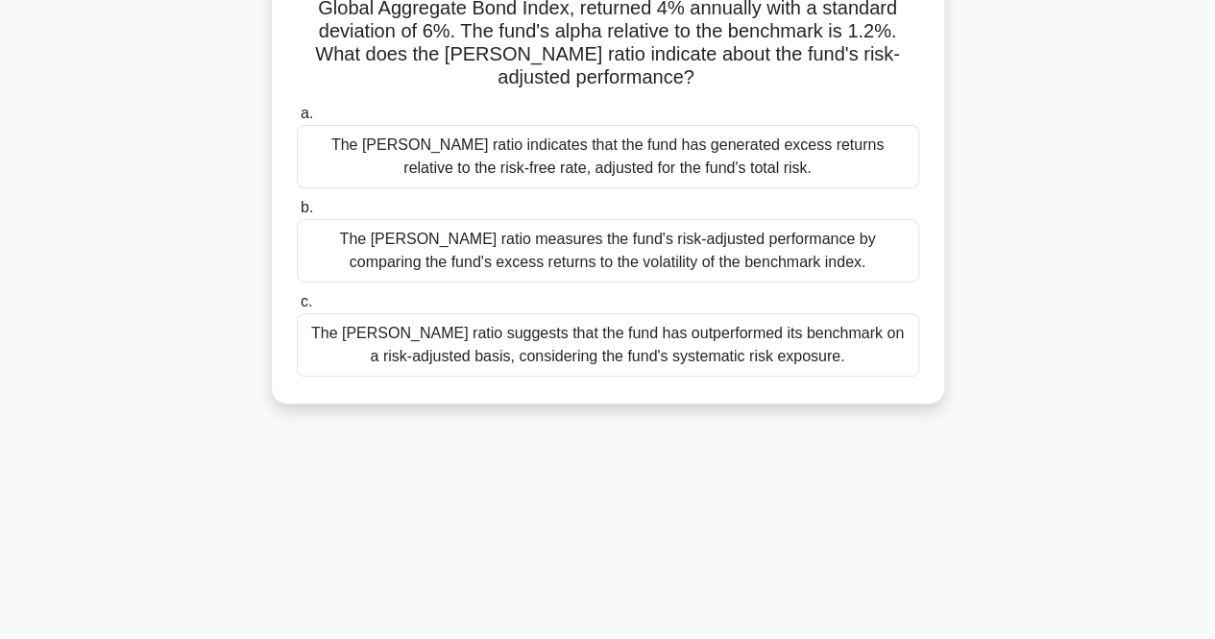
scroll to position [240, 0]
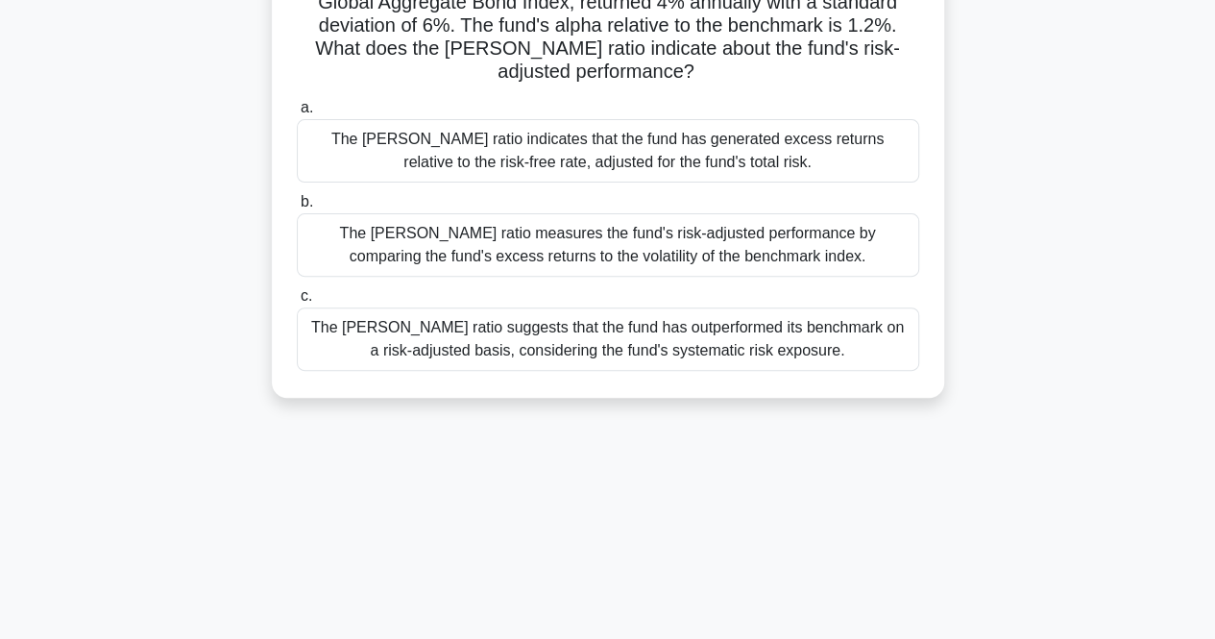
click at [350, 353] on div "The Sharpe ratio suggests that the fund has outperformed its benchmark on a ris…" at bounding box center [608, 338] width 622 height 63
click at [297, 302] on input "c. The Sharpe ratio suggests that the fund has outperformed its benchmark on a …" at bounding box center [297, 296] width 0 height 12
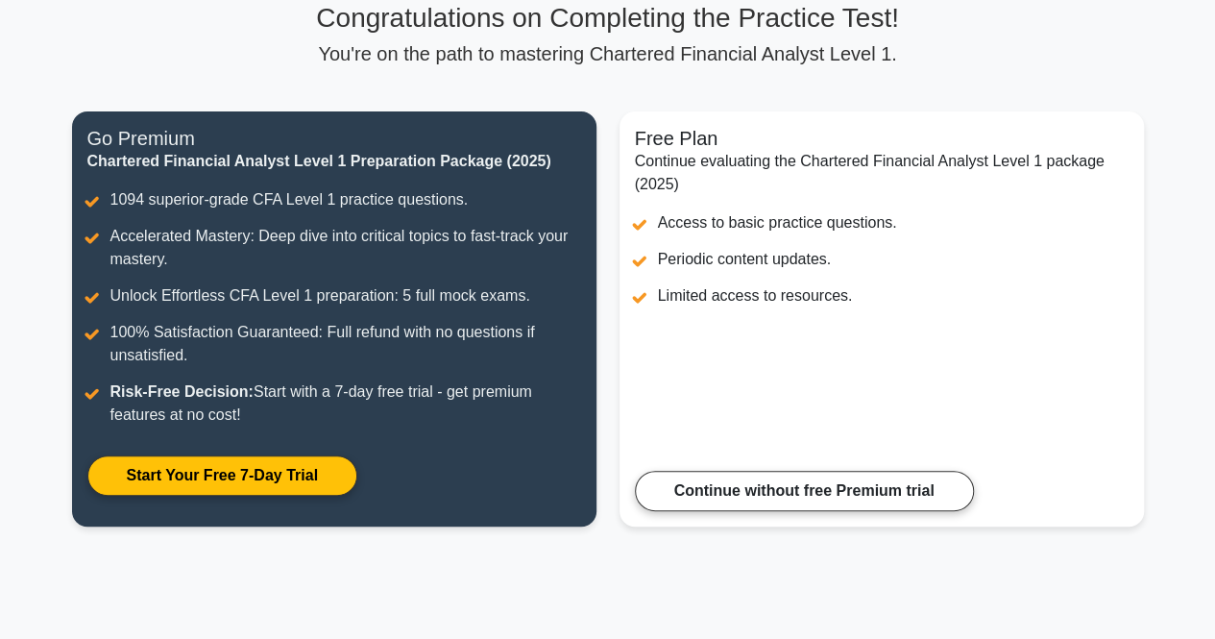
scroll to position [156, 0]
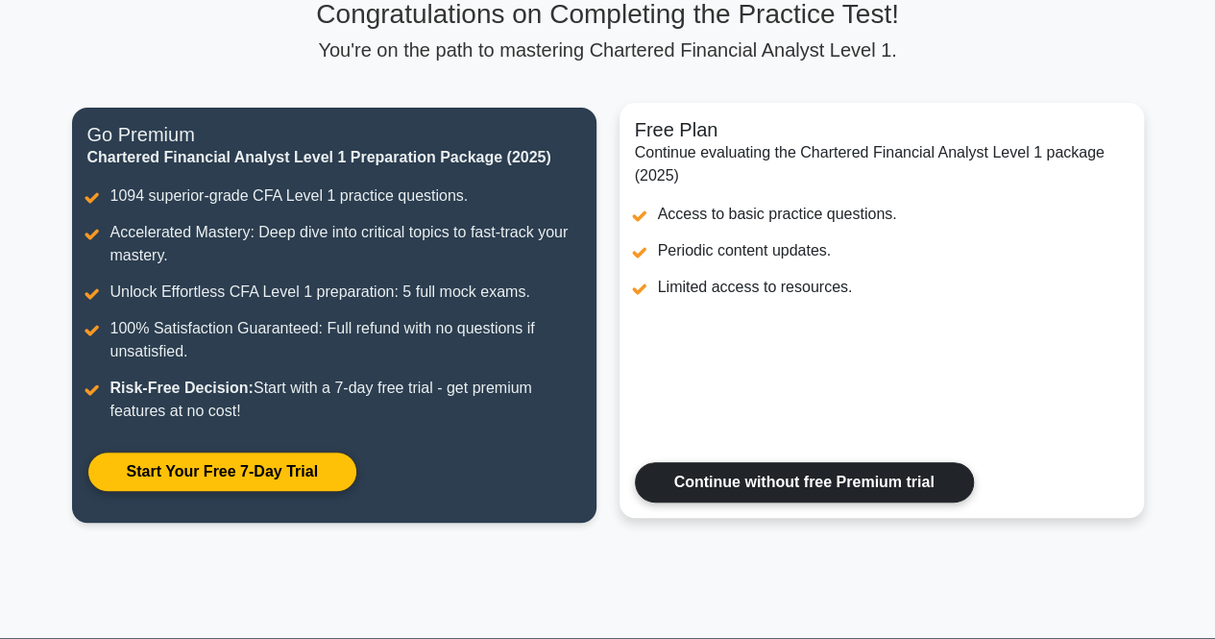
click at [738, 496] on link "Continue without free Premium trial" at bounding box center [804, 482] width 339 height 40
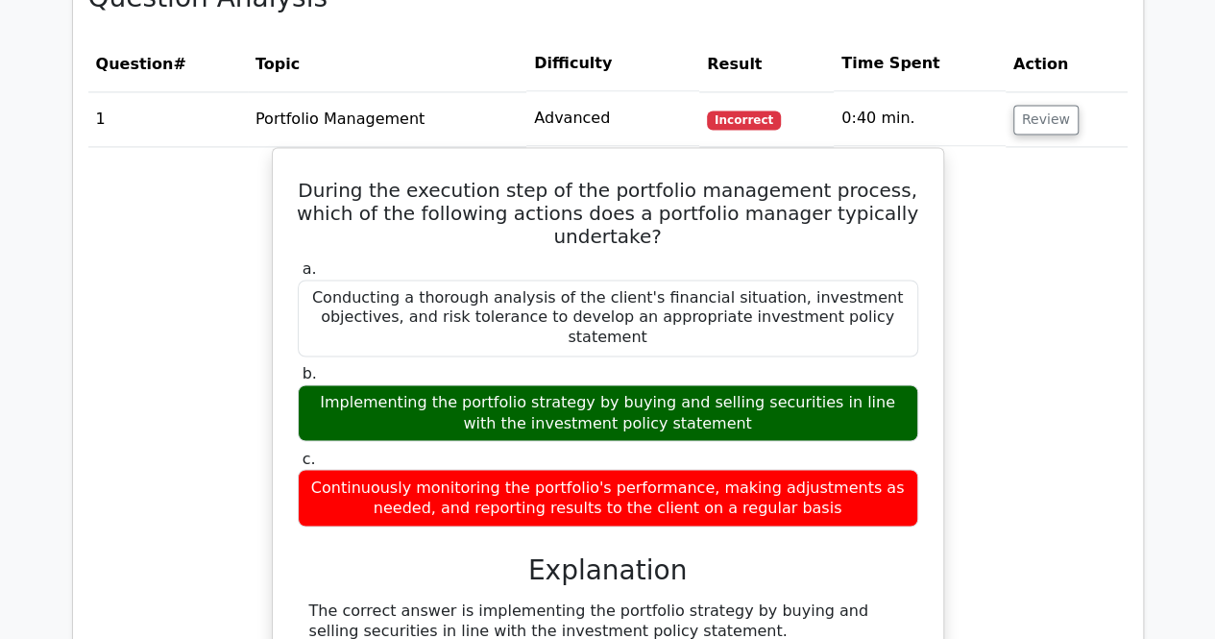
scroll to position [1378, 0]
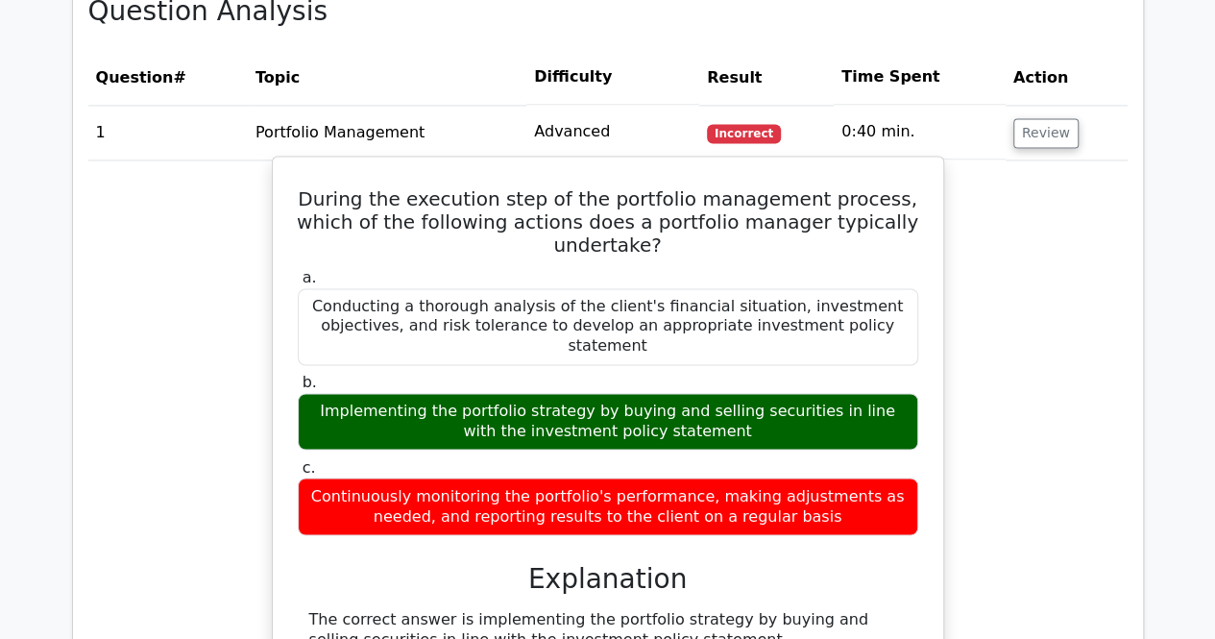
click at [334, 393] on div "Implementing the portfolio strategy by buying and selling securities in line wi…" at bounding box center [608, 422] width 620 height 58
copy div "Implementing the portfolio strategy by buying and selling securities in line wi…"
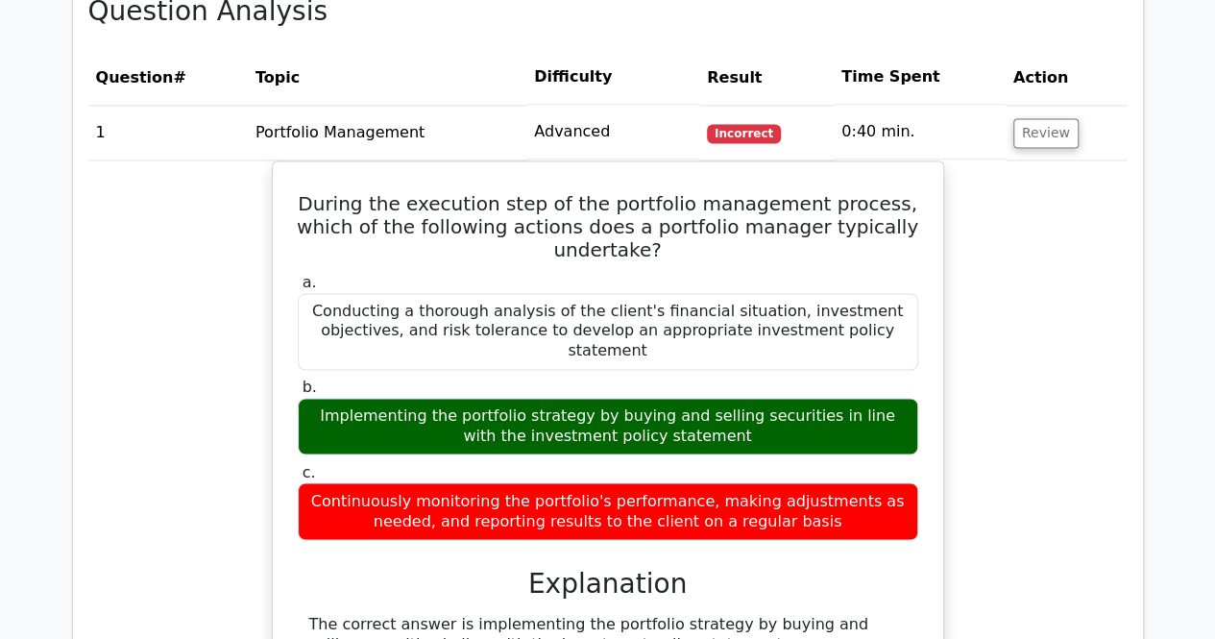
click at [1082, 391] on div "During the execution step of the portfolio management process, which of the fol…" at bounding box center [607, 588] width 1039 height 856
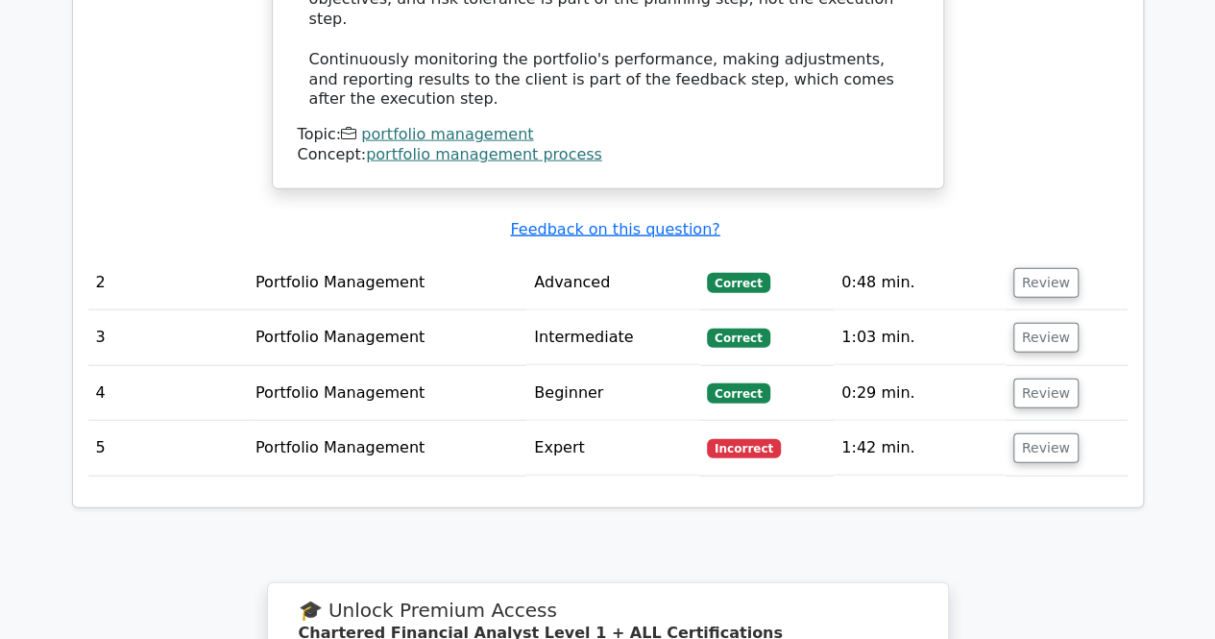
scroll to position [2199, 0]
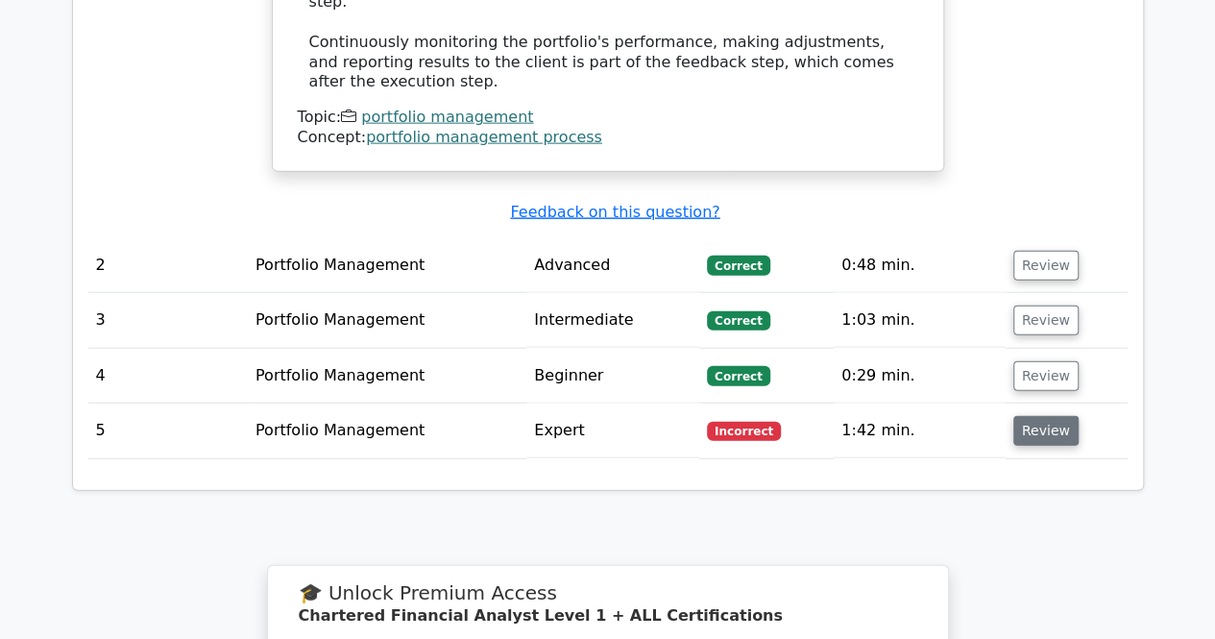
click at [1038, 416] on button "Review" at bounding box center [1045, 431] width 65 height 30
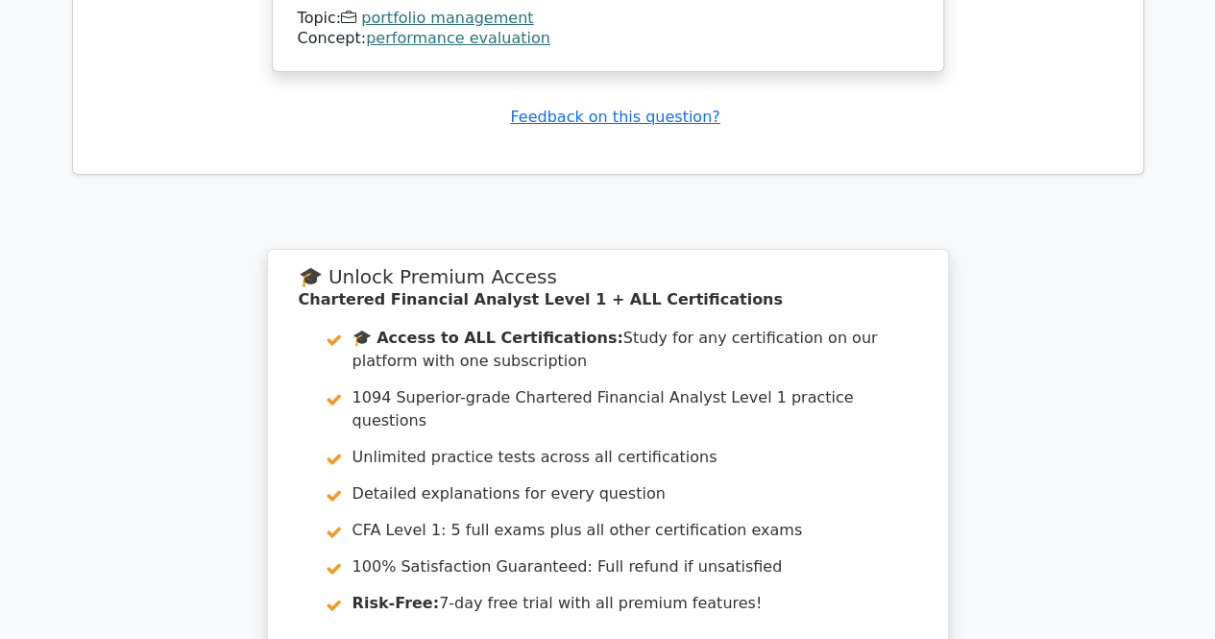
scroll to position [3867, 0]
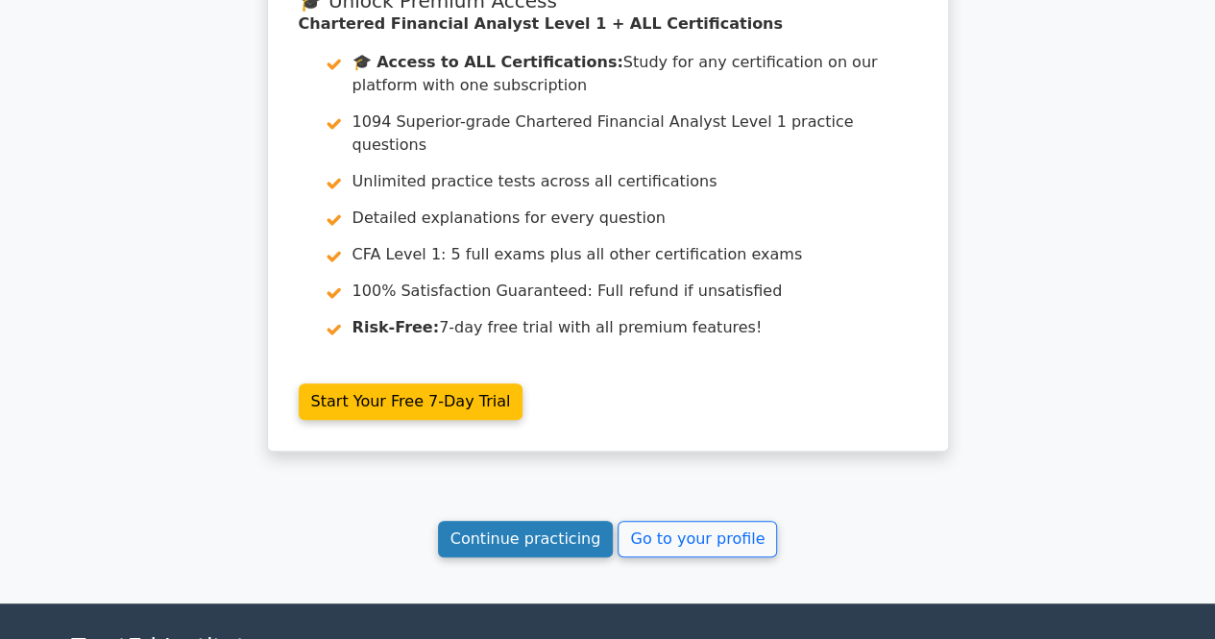
click at [538, 520] on link "Continue practicing" at bounding box center [526, 538] width 176 height 36
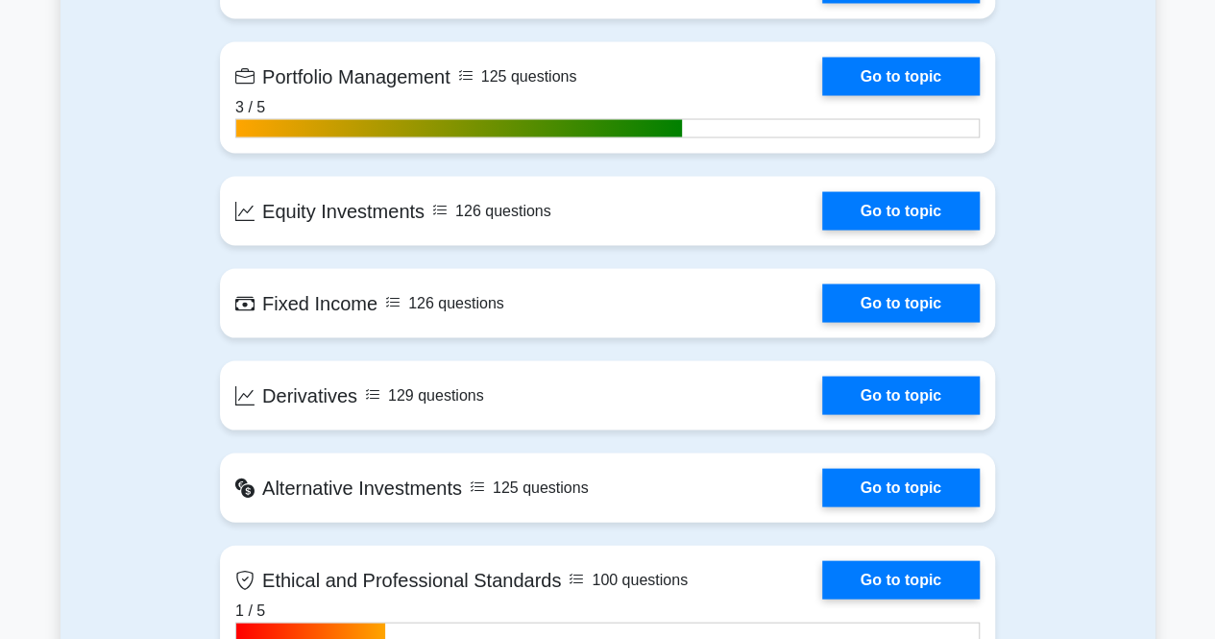
scroll to position [1776, 0]
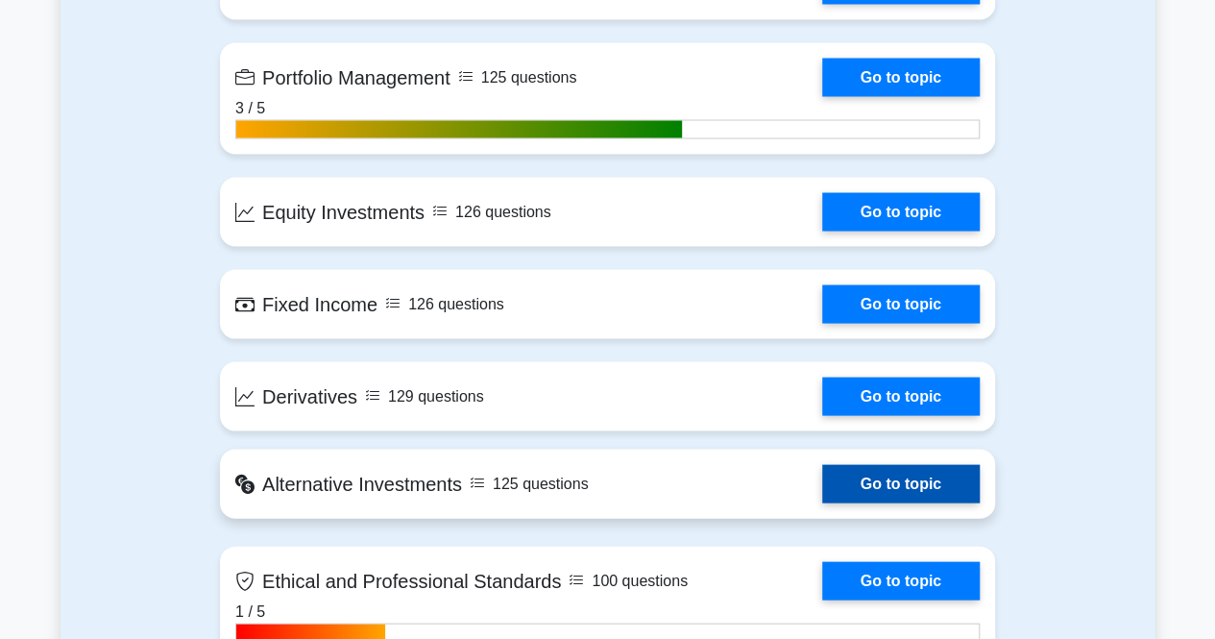
click at [864, 464] on link "Go to topic" at bounding box center [900, 483] width 157 height 38
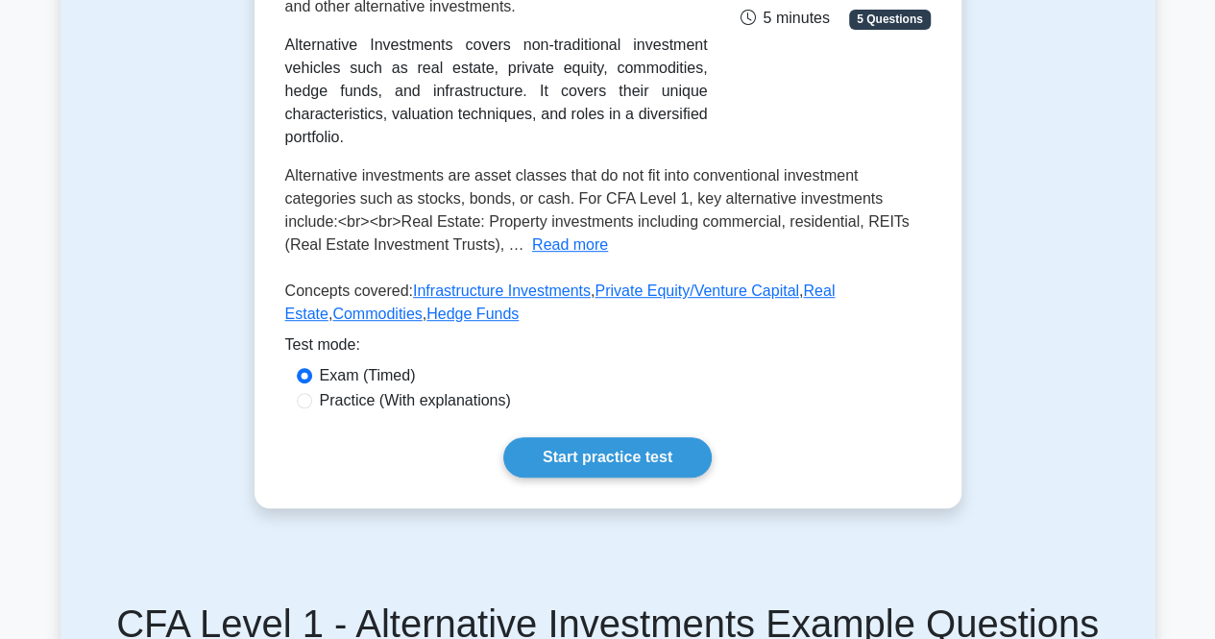
scroll to position [405, 0]
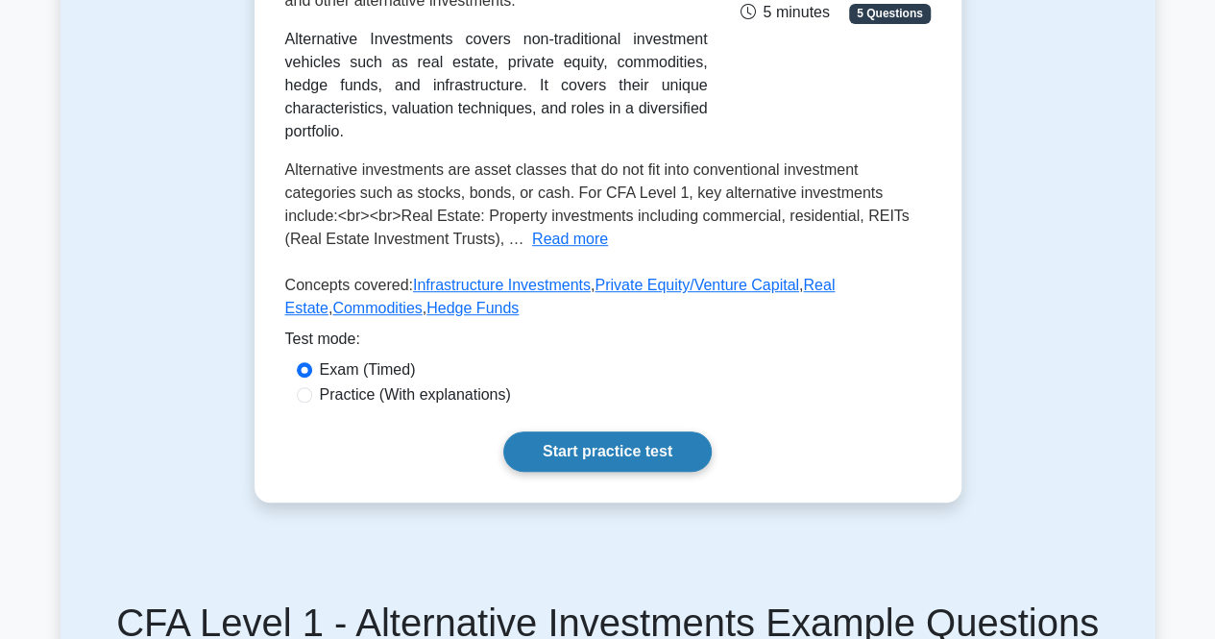
click at [581, 431] on link "Start practice test" at bounding box center [607, 451] width 208 height 40
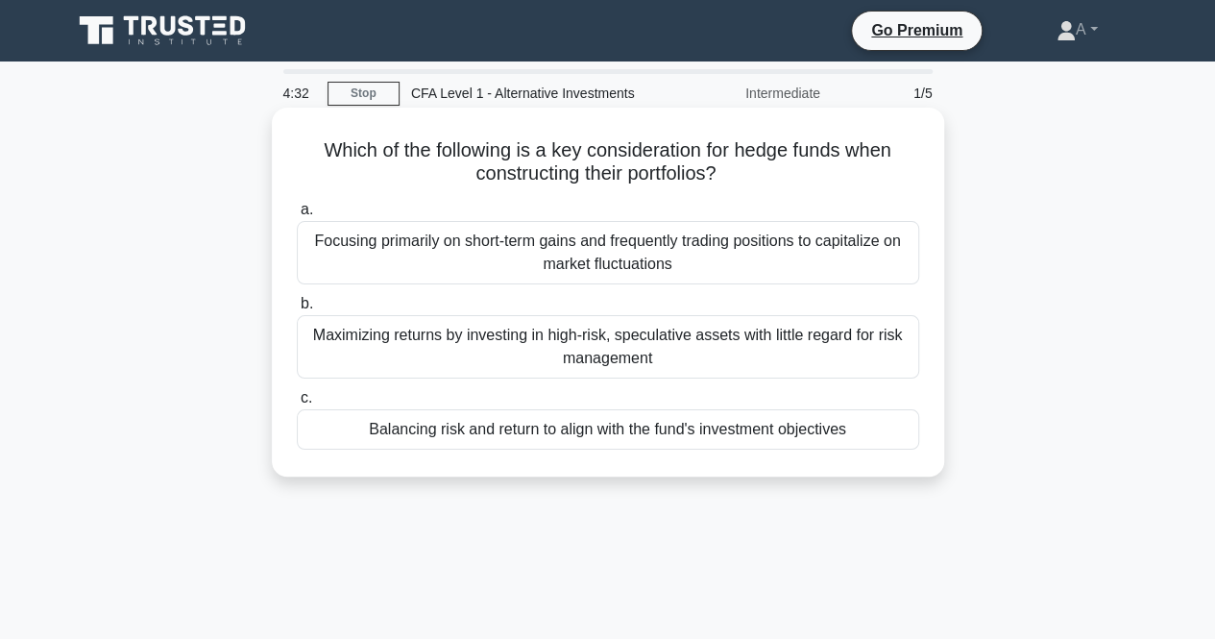
click at [856, 430] on div "Balancing risk and return to align with the fund's investment objectives" at bounding box center [608, 429] width 622 height 40
click at [297, 404] on input "c. Balancing risk and return to align with the fund's investment objectives" at bounding box center [297, 398] width 0 height 12
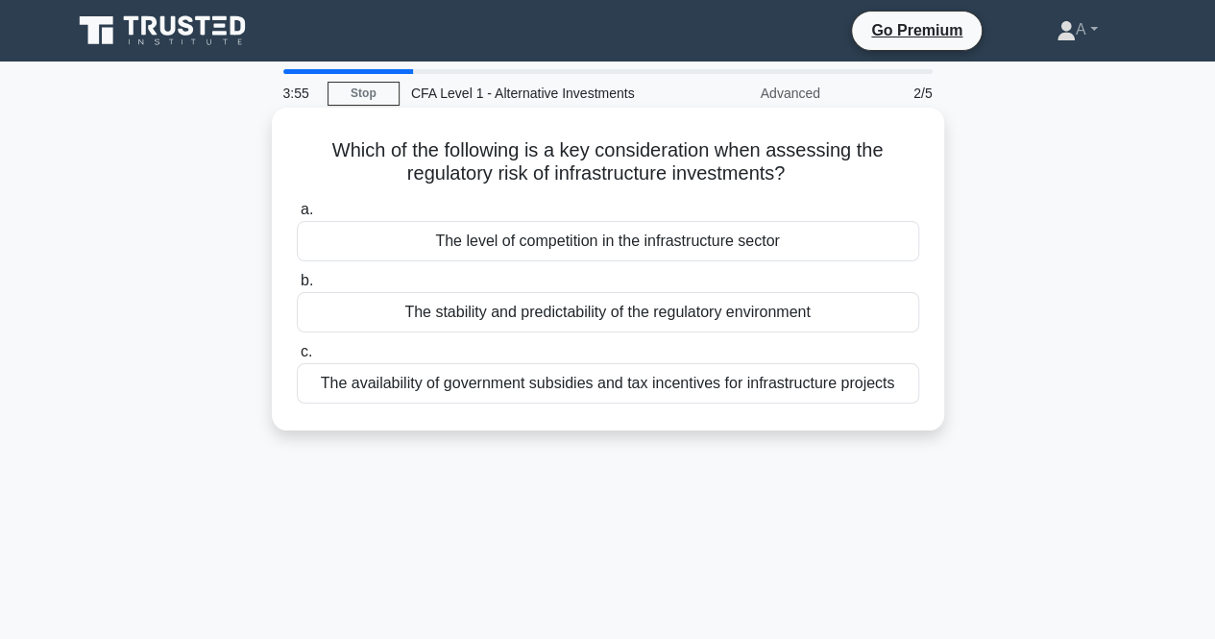
click at [351, 313] on div "The stability and predictability of the regulatory environment" at bounding box center [608, 312] width 622 height 40
click at [297, 287] on input "b. The stability and predictability of the regulatory environment" at bounding box center [297, 281] width 0 height 12
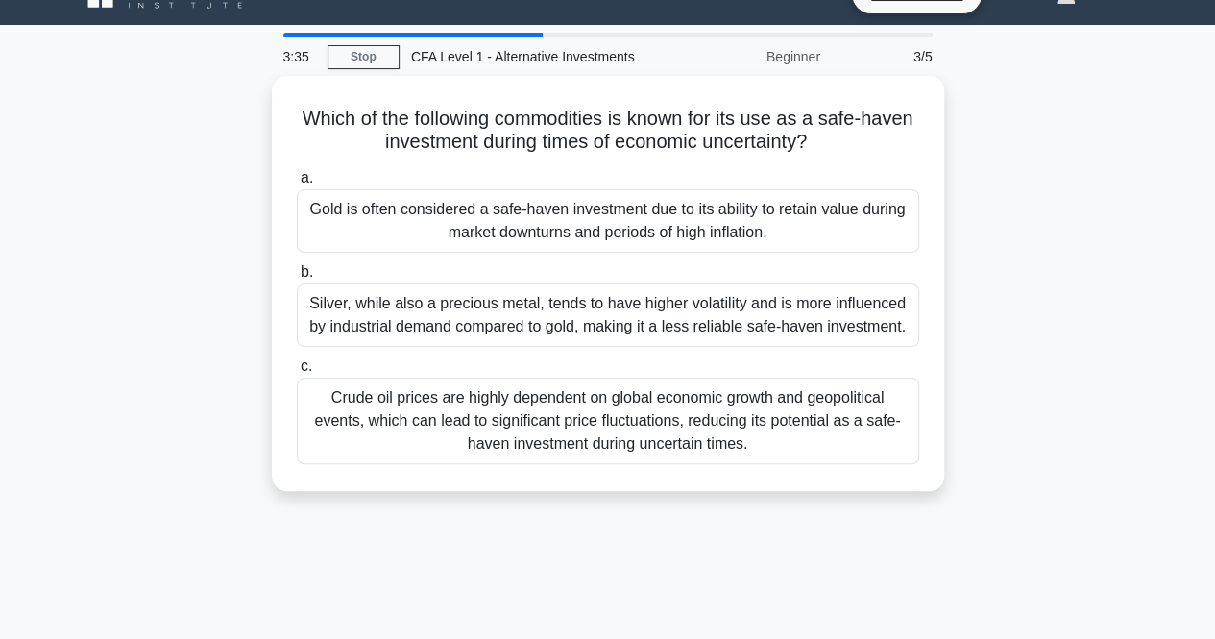
scroll to position [38, 0]
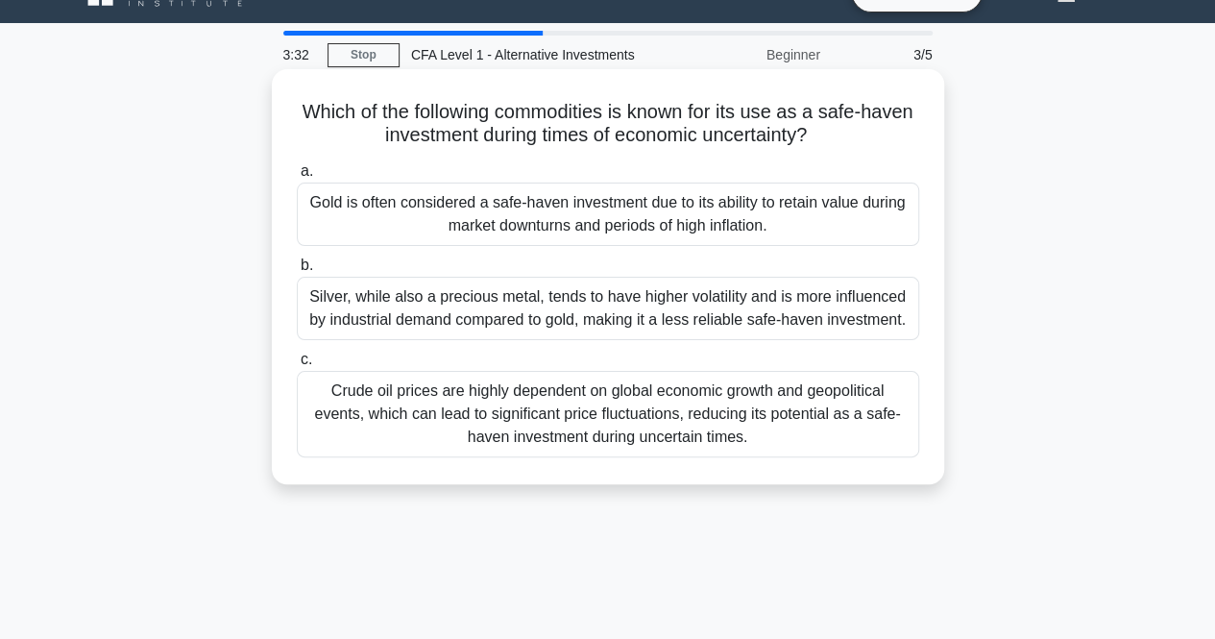
click at [548, 105] on h5 "Which of the following commodities is known for its use as a safe-haven investm…" at bounding box center [608, 124] width 626 height 48
copy h5 "commodities"
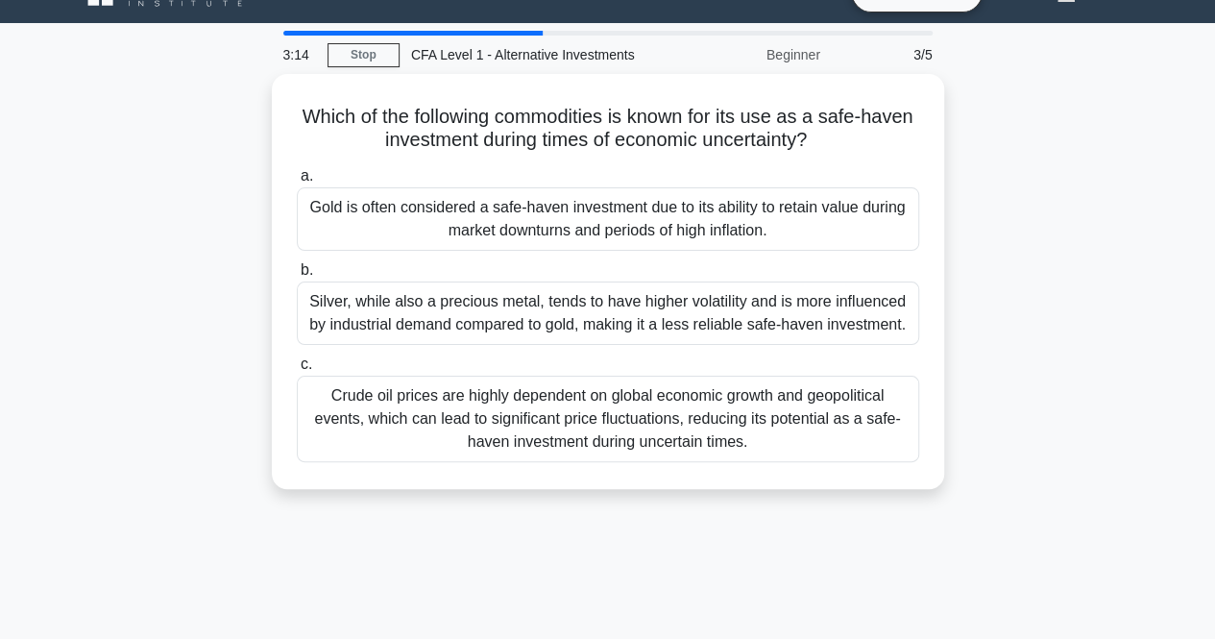
click at [180, 217] on div "Which of the following commodities is known for its use as a safe-haven investm…" at bounding box center [607, 293] width 1095 height 438
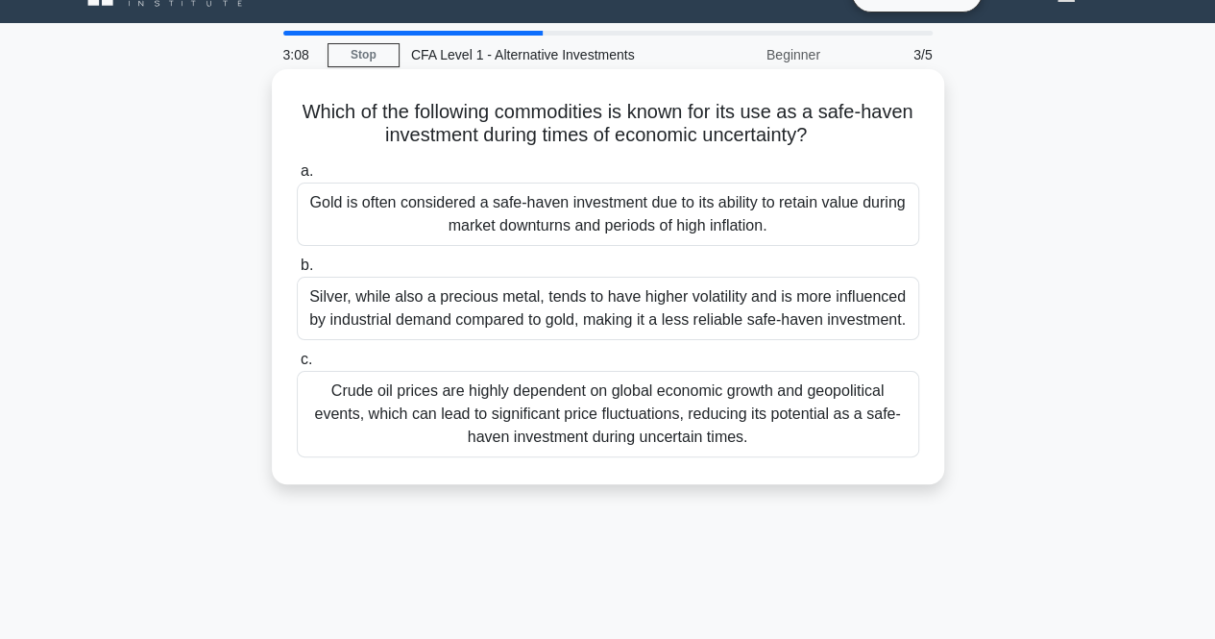
click at [336, 217] on div "Gold is often considered a safe-haven investment due to its ability to retain v…" at bounding box center [608, 213] width 622 height 63
click at [297, 178] on input "a. Gold is often considered a safe-haven investment due to its ability to retai…" at bounding box center [297, 171] width 0 height 12
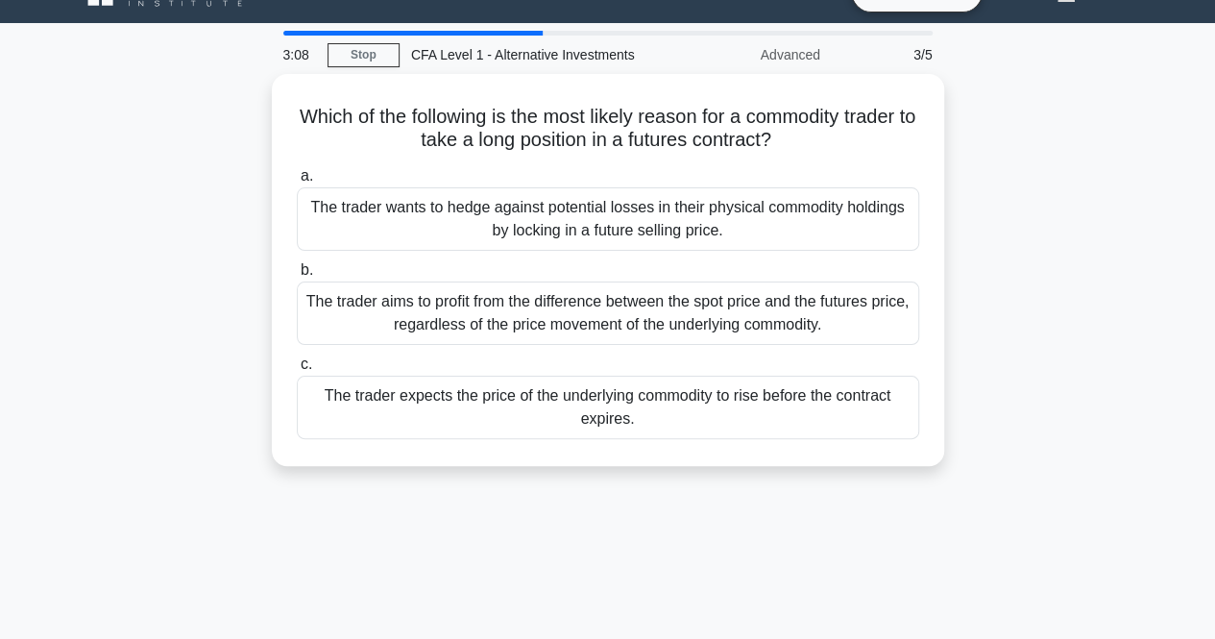
scroll to position [0, 0]
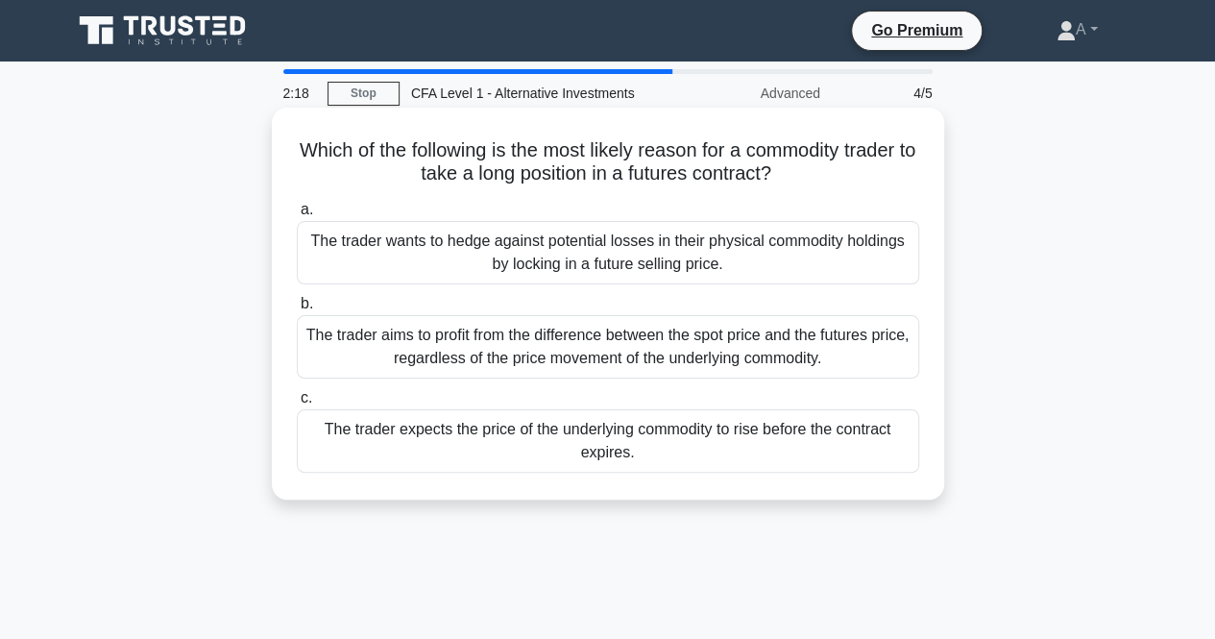
click at [365, 436] on div "The trader expects the price of the underlying commodity to rise before the con…" at bounding box center [608, 440] width 622 height 63
click at [297, 404] on input "c. The trader expects the price of the underlying commodity to rise before the …" at bounding box center [297, 398] width 0 height 12
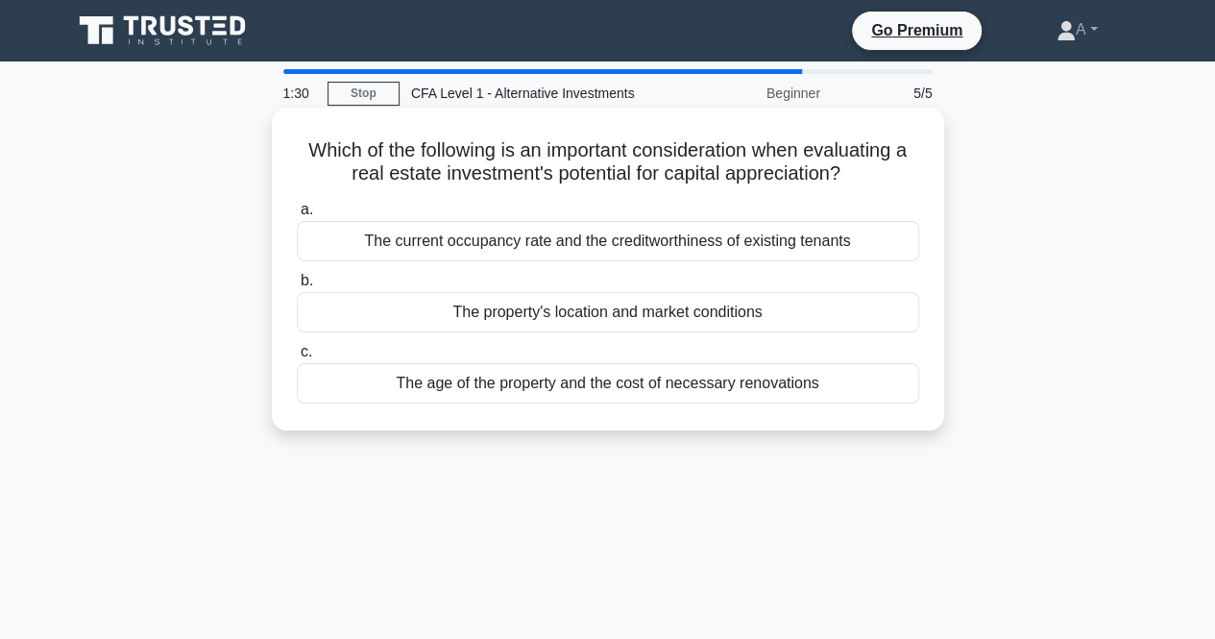
click at [401, 319] on div "The property's location and market conditions" at bounding box center [608, 312] width 622 height 40
click at [297, 287] on input "b. The property's location and market conditions" at bounding box center [297, 281] width 0 height 12
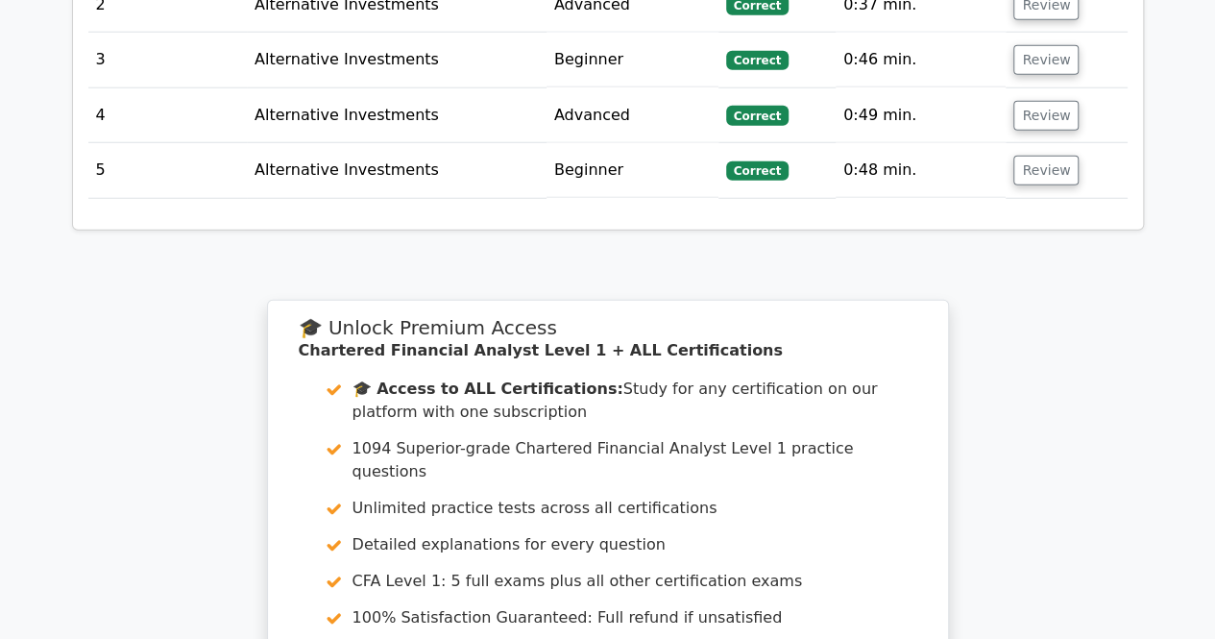
scroll to position [2975, 0]
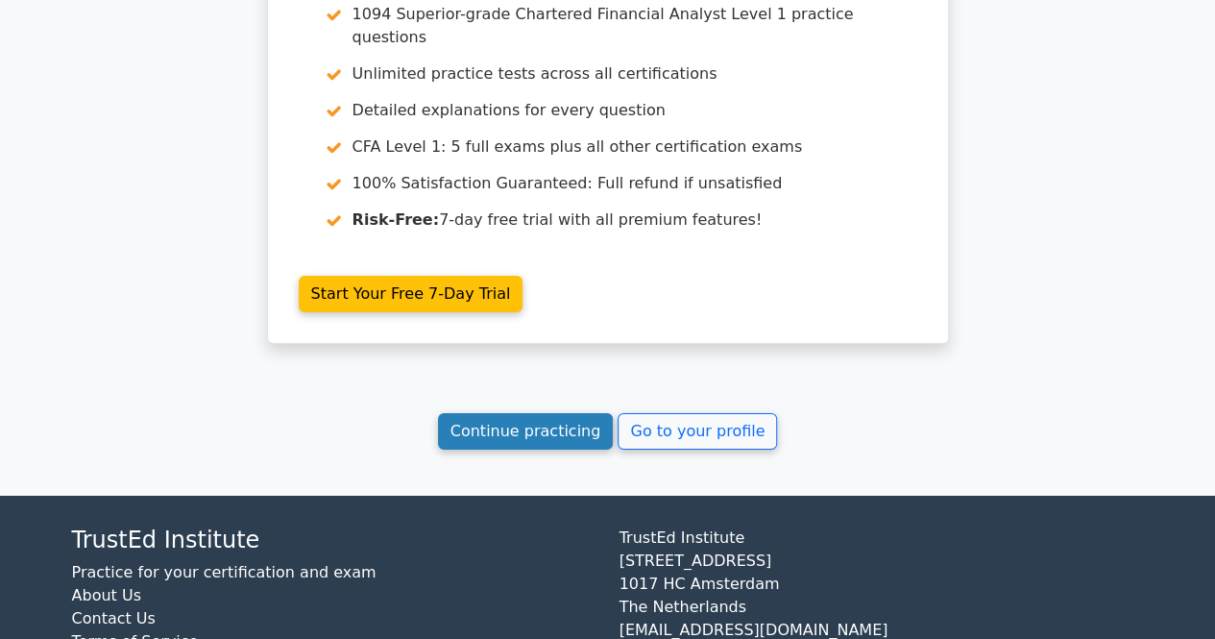
click at [489, 413] on link "Continue practicing" at bounding box center [526, 431] width 176 height 36
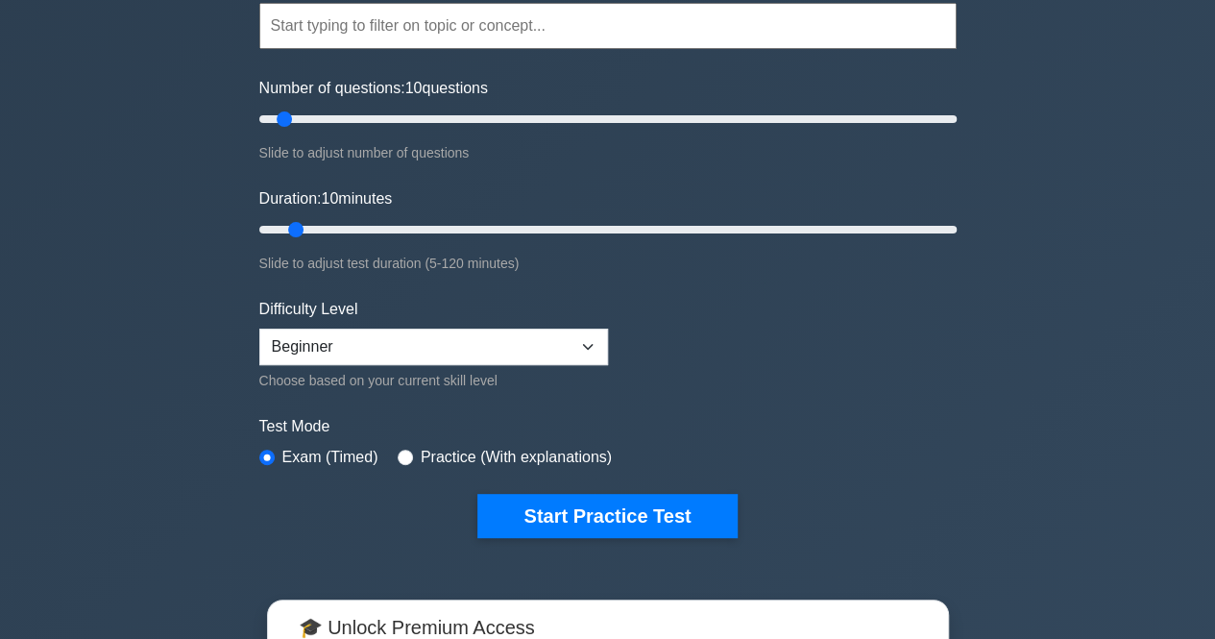
scroll to position [203, 0]
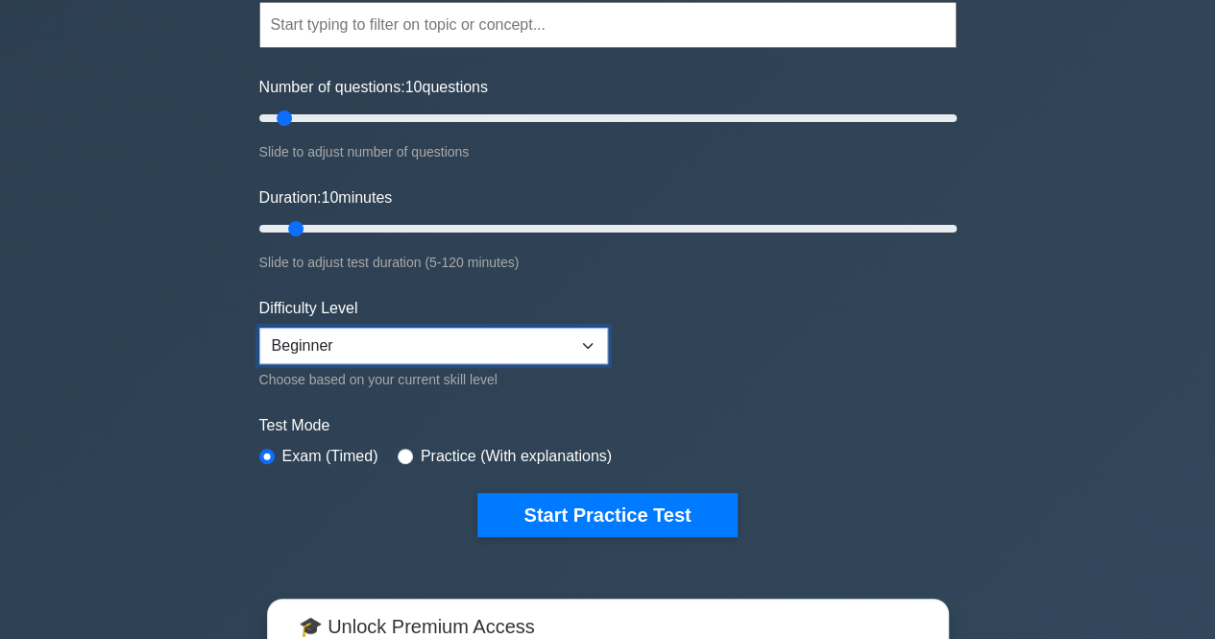
click at [278, 337] on select "Beginner Intermediate Expert" at bounding box center [433, 345] width 349 height 36
select select "expert"
click at [259, 327] on select "Beginner Intermediate Expert" at bounding box center [433, 345] width 349 height 36
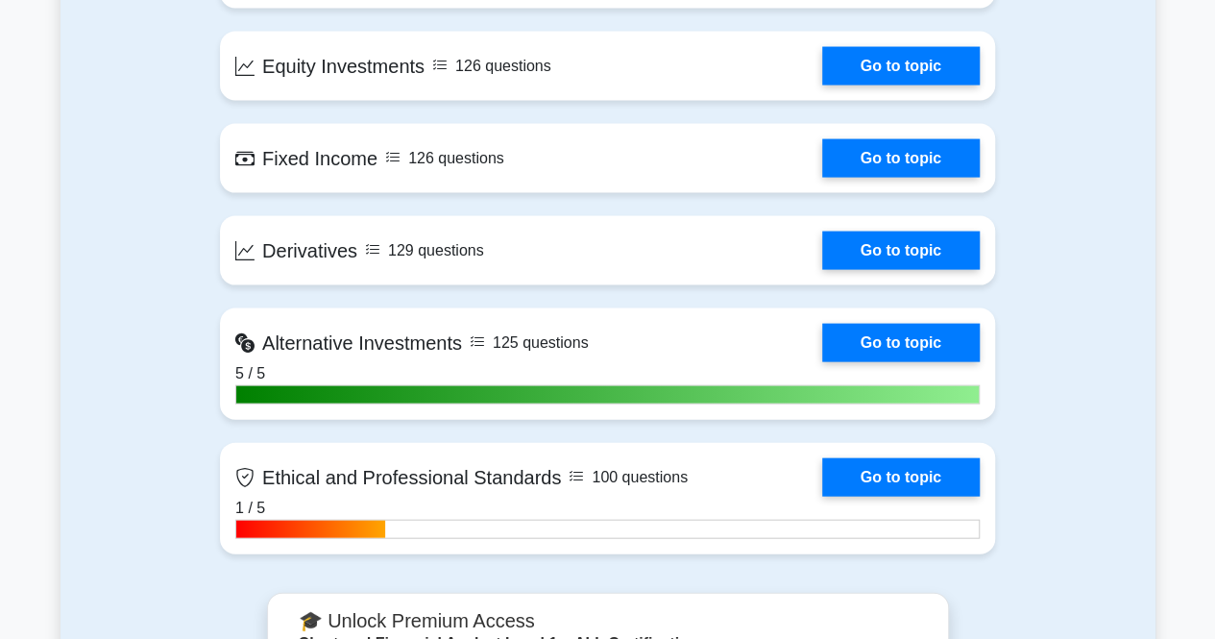
scroll to position [1930, 0]
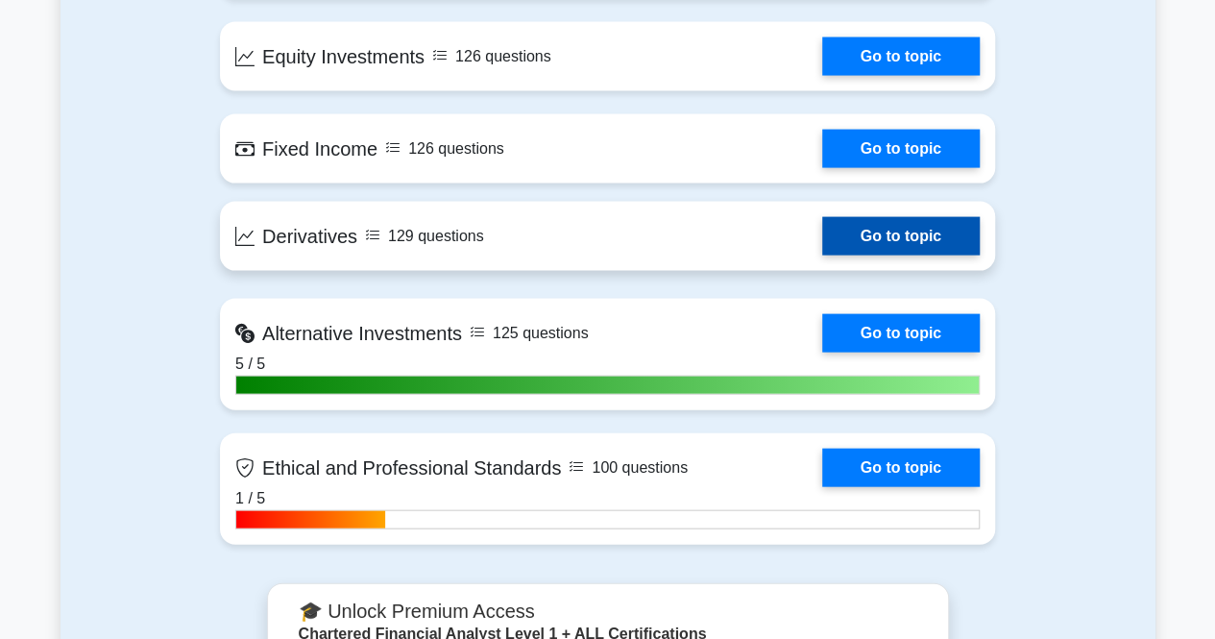
click at [864, 252] on link "Go to topic" at bounding box center [900, 236] width 157 height 38
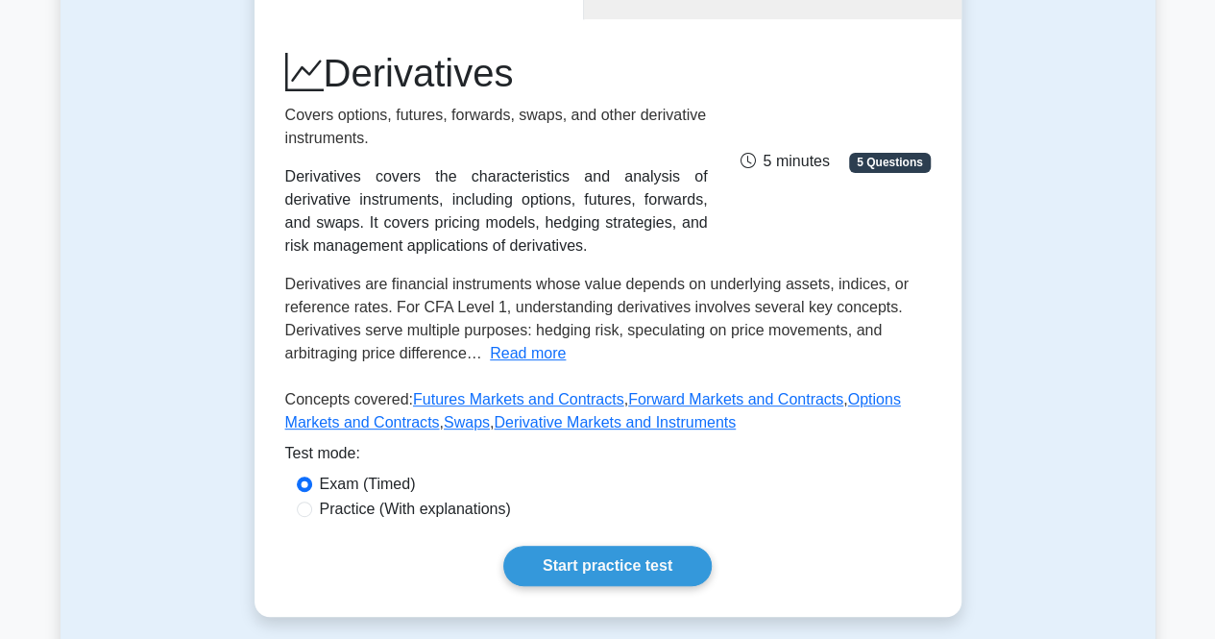
scroll to position [229, 0]
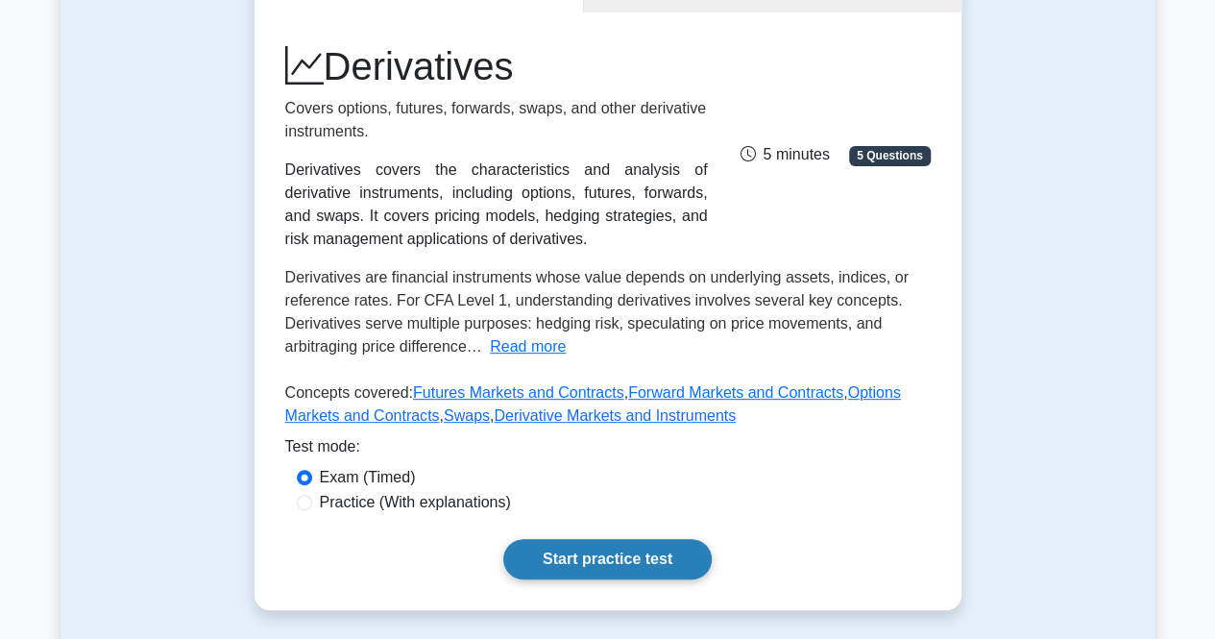
click at [549, 570] on link "Start practice test" at bounding box center [607, 559] width 208 height 40
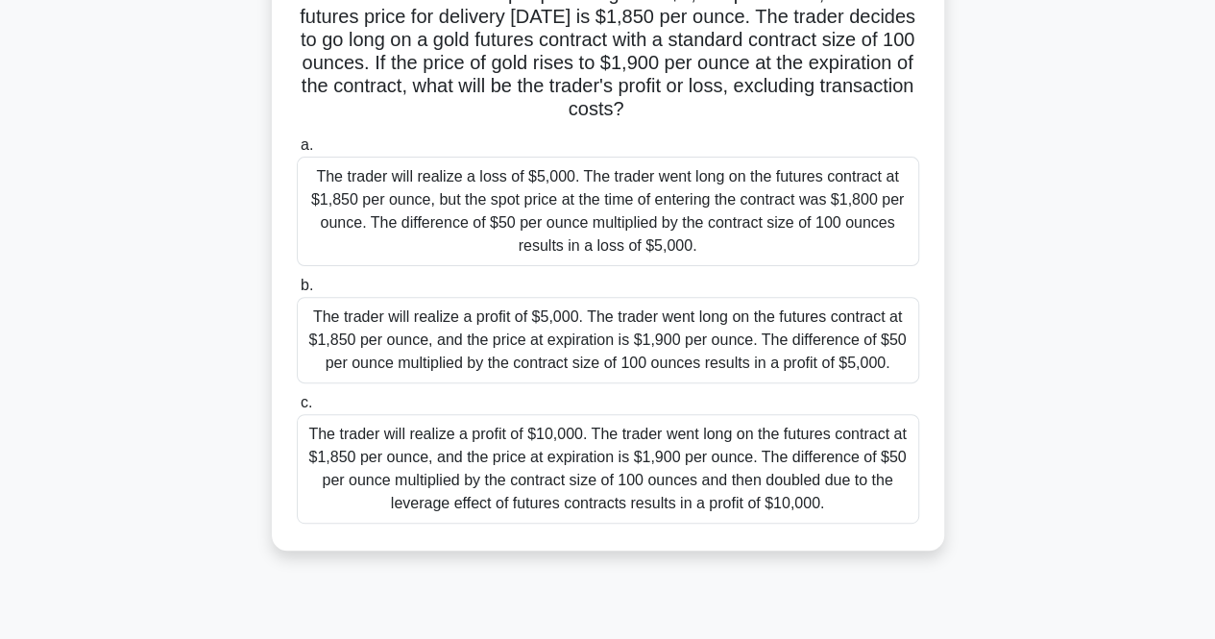
scroll to position [178, 0]
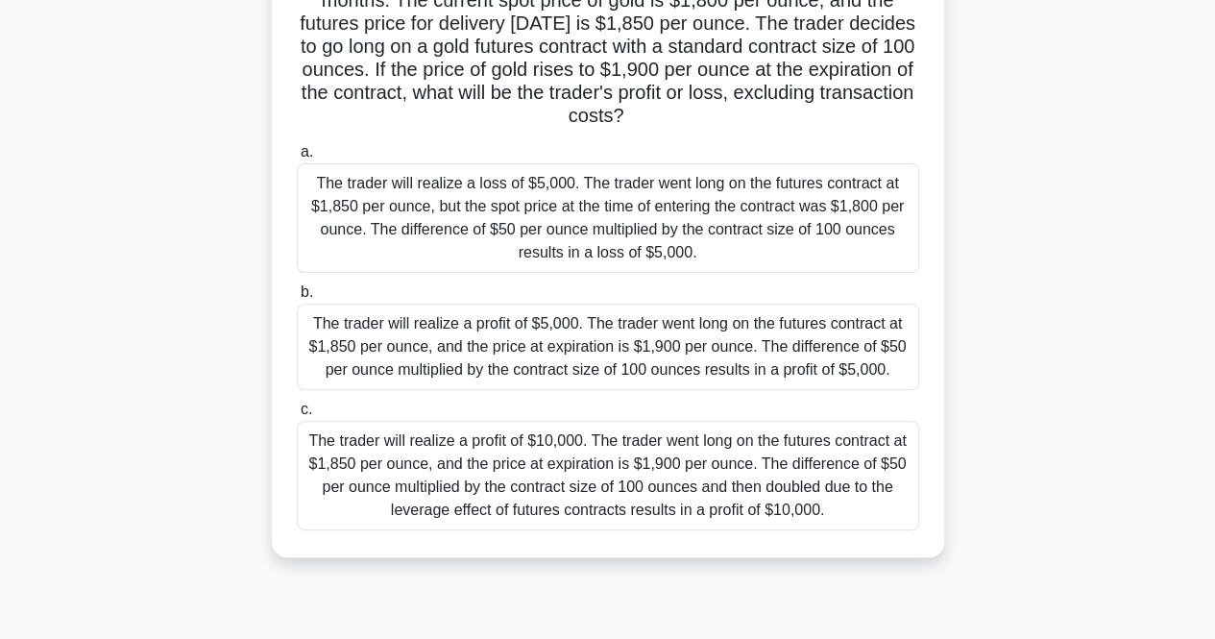
click at [1056, 190] on div "A futures trader believes that the price of gold will rise in the next few mont…" at bounding box center [607, 257] width 1095 height 645
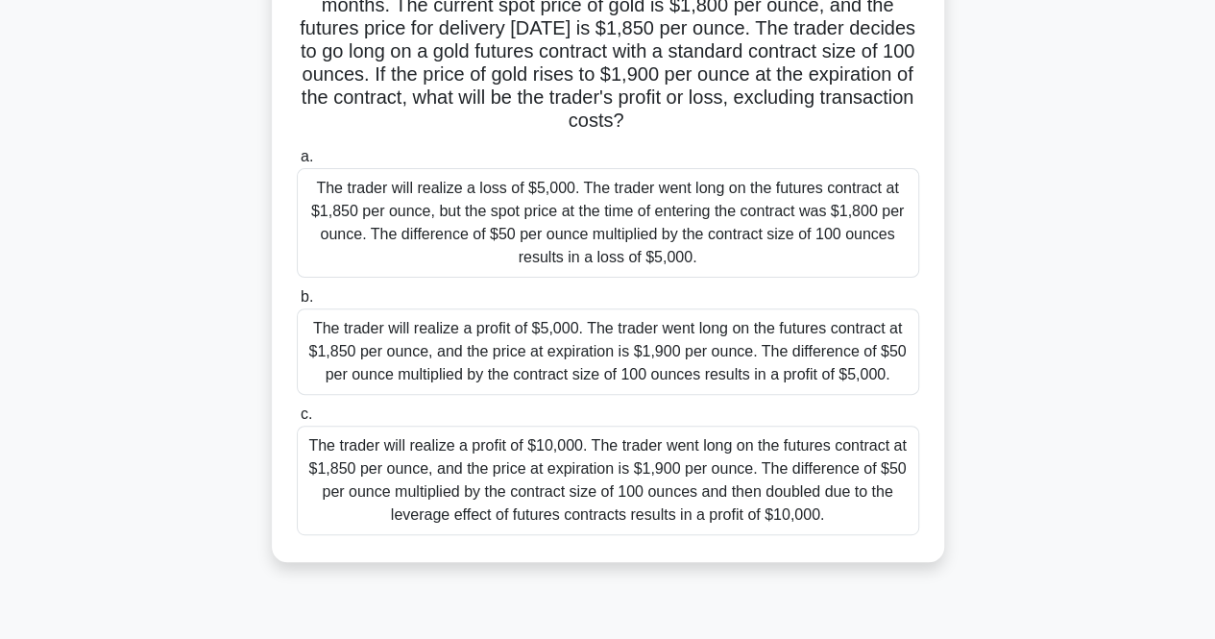
scroll to position [131, 0]
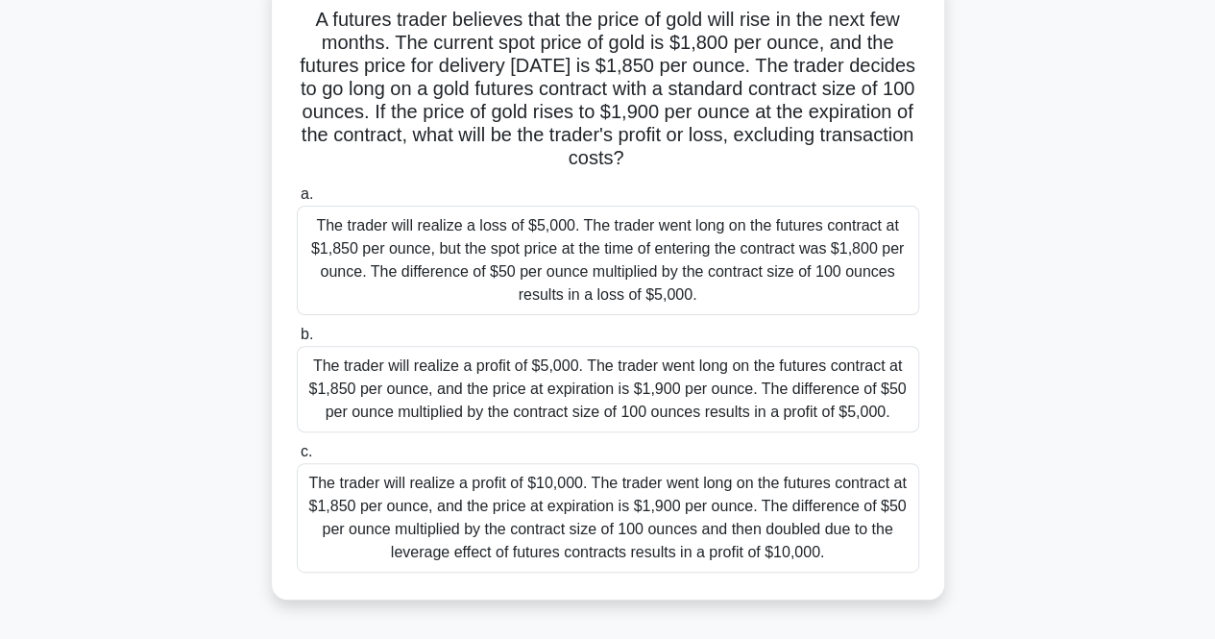
click at [699, 399] on div "The trader will realize a profit of $5,000. The trader went long on the futures…" at bounding box center [608, 389] width 622 height 86
click at [297, 341] on input "b. The trader will realize a profit of $5,000. The trader went long on the futu…" at bounding box center [297, 334] width 0 height 12
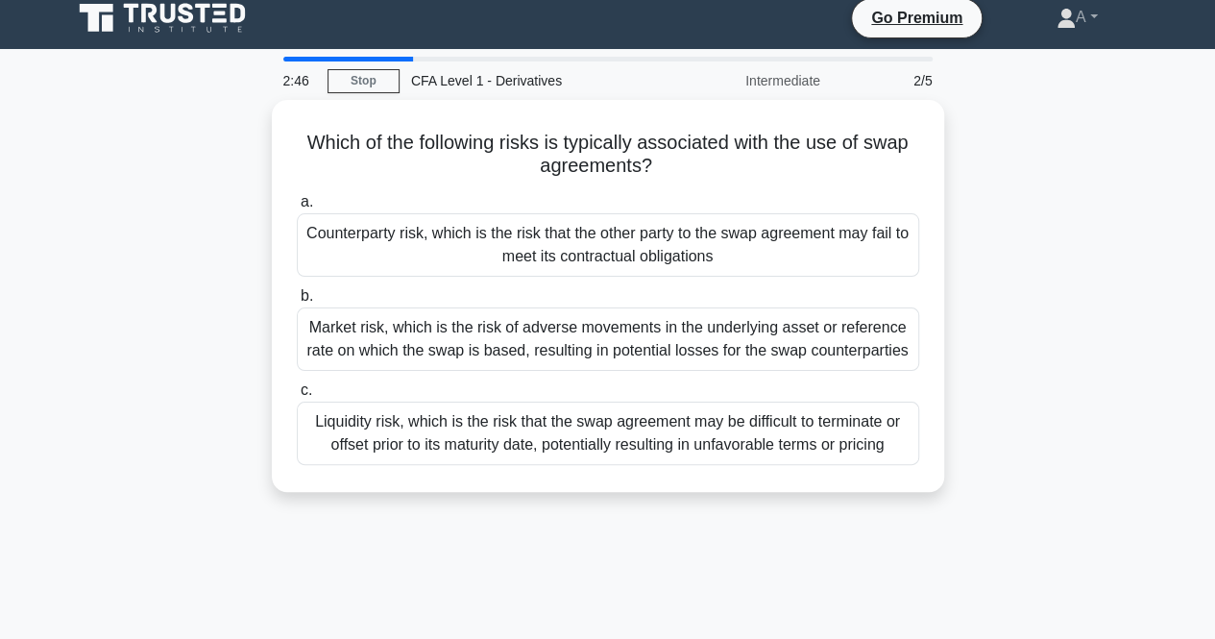
scroll to position [0, 0]
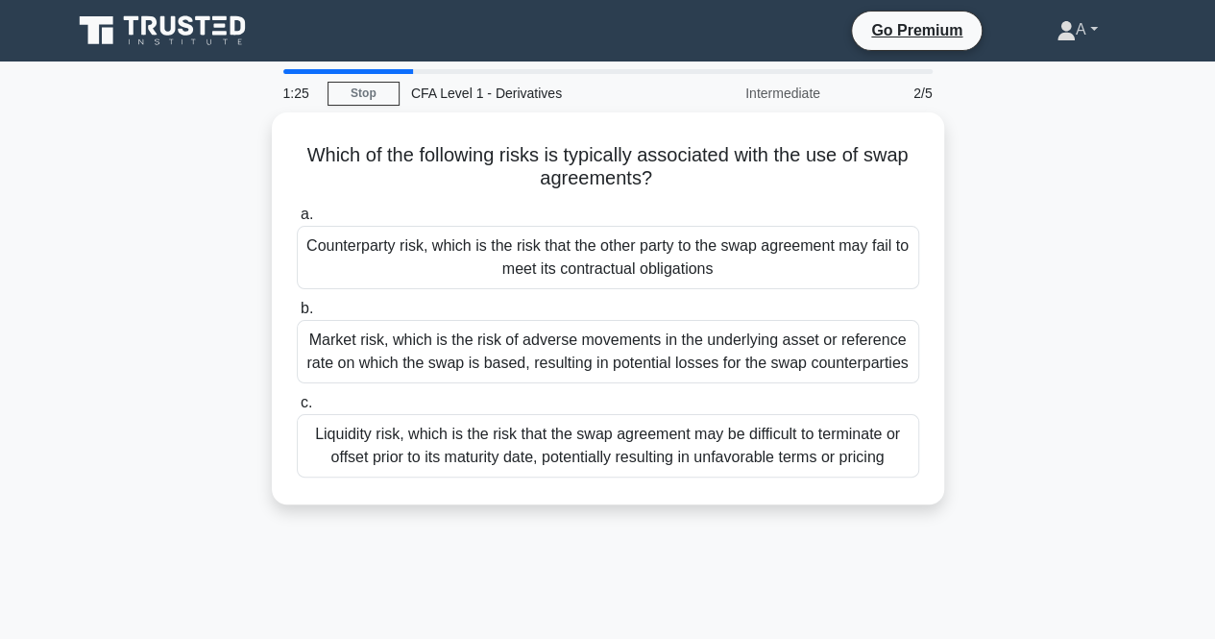
click at [1087, 36] on link "A" at bounding box center [1076, 30] width 133 height 38
click at [1039, 268] on div "Which of the following risks is typically associated with the use of swap agree…" at bounding box center [607, 319] width 1095 height 415
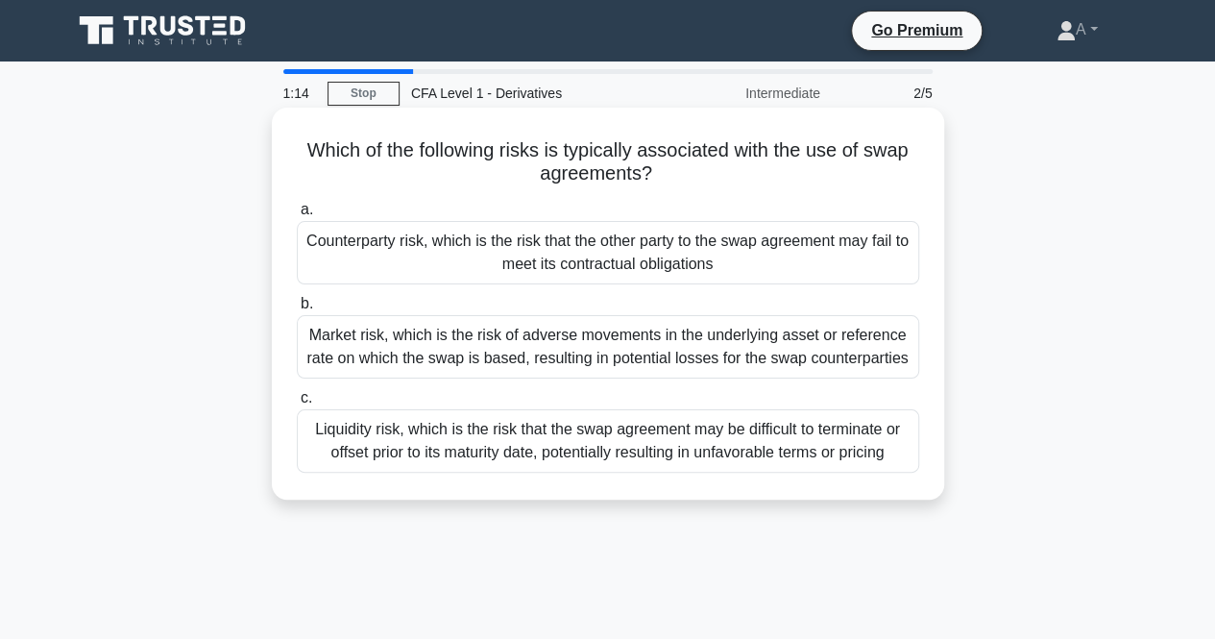
click at [593, 432] on div "Liquidity risk, which is the risk that the swap agreement may be difficult to t…" at bounding box center [608, 440] width 622 height 63
click at [297, 404] on input "c. Liquidity risk, which is the risk that the swap agreement may be difficult t…" at bounding box center [297, 398] width 0 height 12
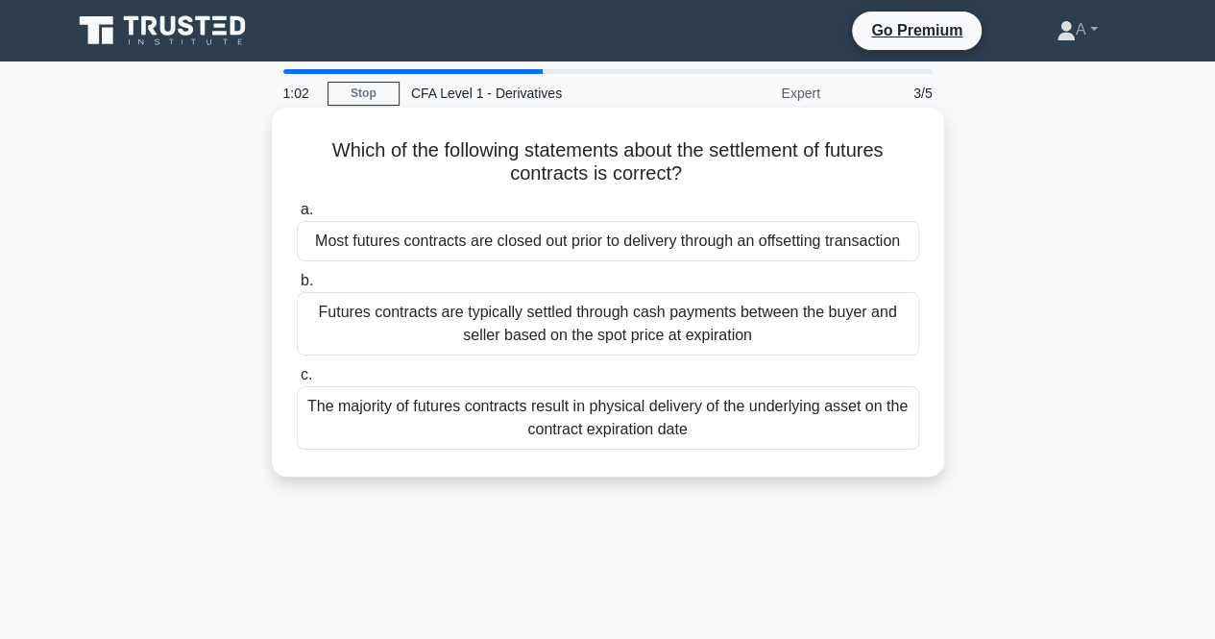
click at [636, 440] on div "The majority of futures contracts result in physical delivery of the underlying…" at bounding box center [608, 417] width 622 height 63
click at [297, 381] on input "c. The majority of futures contracts result in physical delivery of the underly…" at bounding box center [297, 375] width 0 height 12
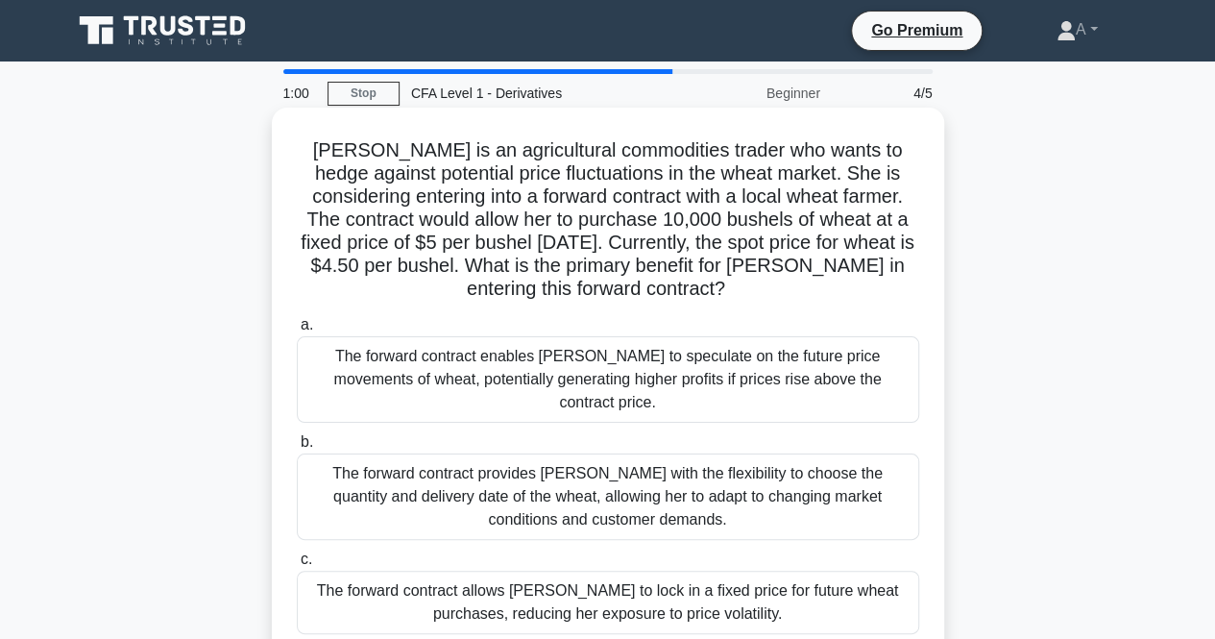
click at [649, 401] on div "The forward contract enables [PERSON_NAME] to speculate on the future price mov…" at bounding box center [608, 379] width 622 height 86
click at [297, 331] on input "a. The forward contract enables [PERSON_NAME] to speculate on the future price …" at bounding box center [297, 325] width 0 height 12
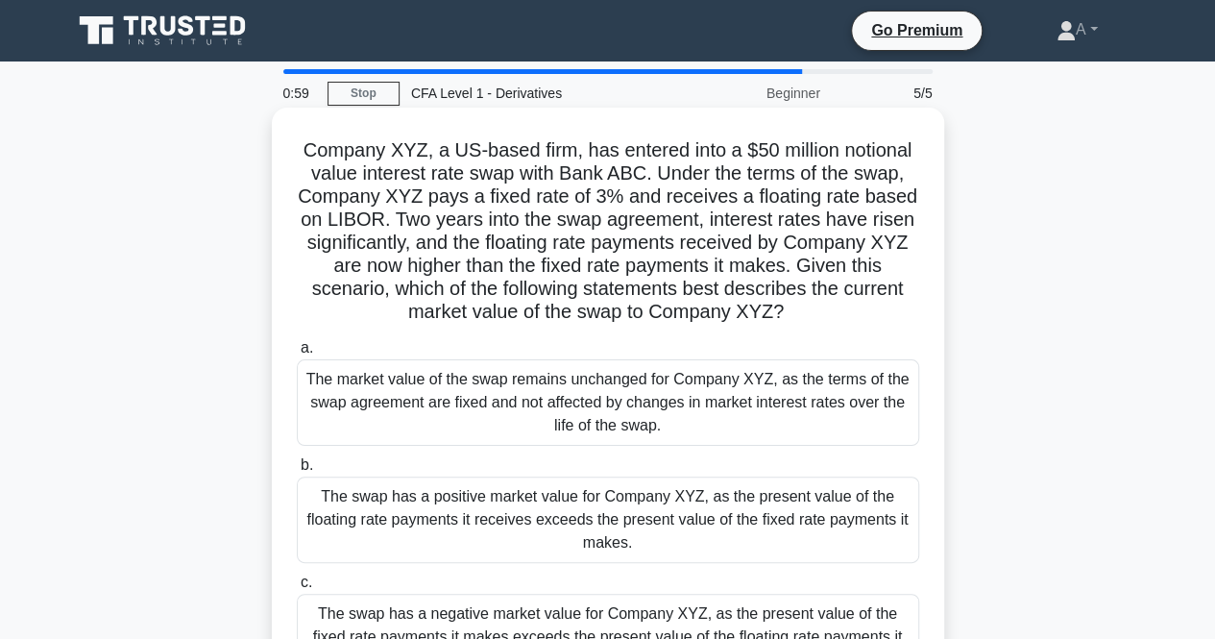
click at [651, 411] on div "The market value of the swap remains unchanged for Company XYZ, as the terms of…" at bounding box center [608, 402] width 622 height 86
click at [297, 354] on input "a. The market value of the swap remains unchanged for Company XYZ, as the terms…" at bounding box center [297, 348] width 0 height 12
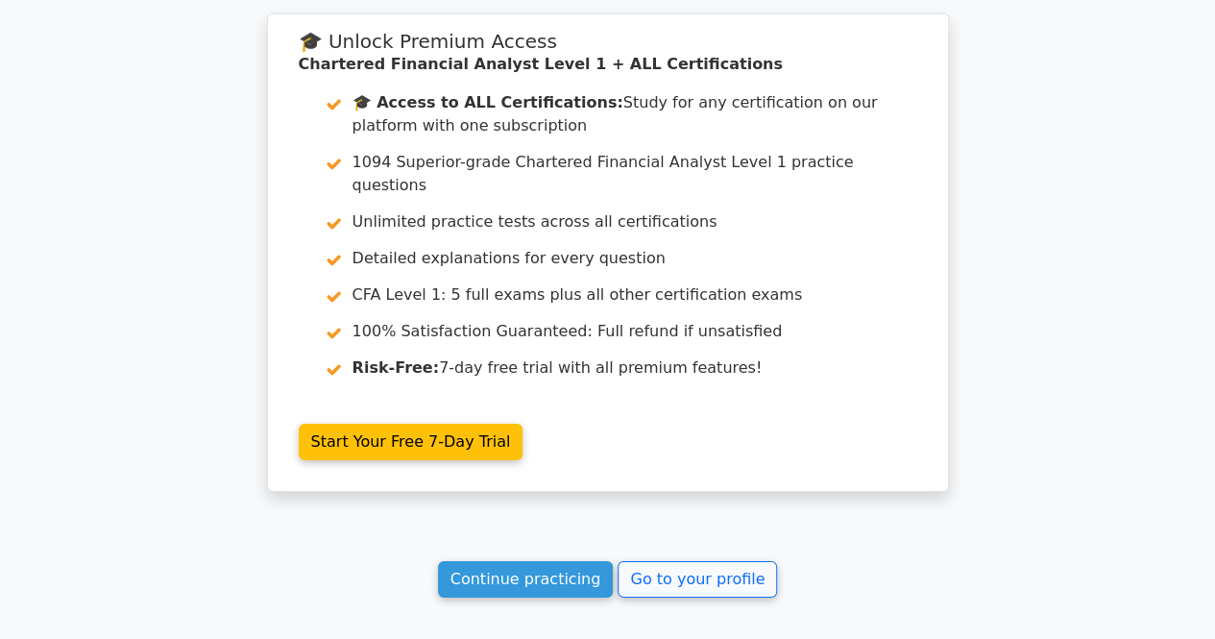
scroll to position [3131, 0]
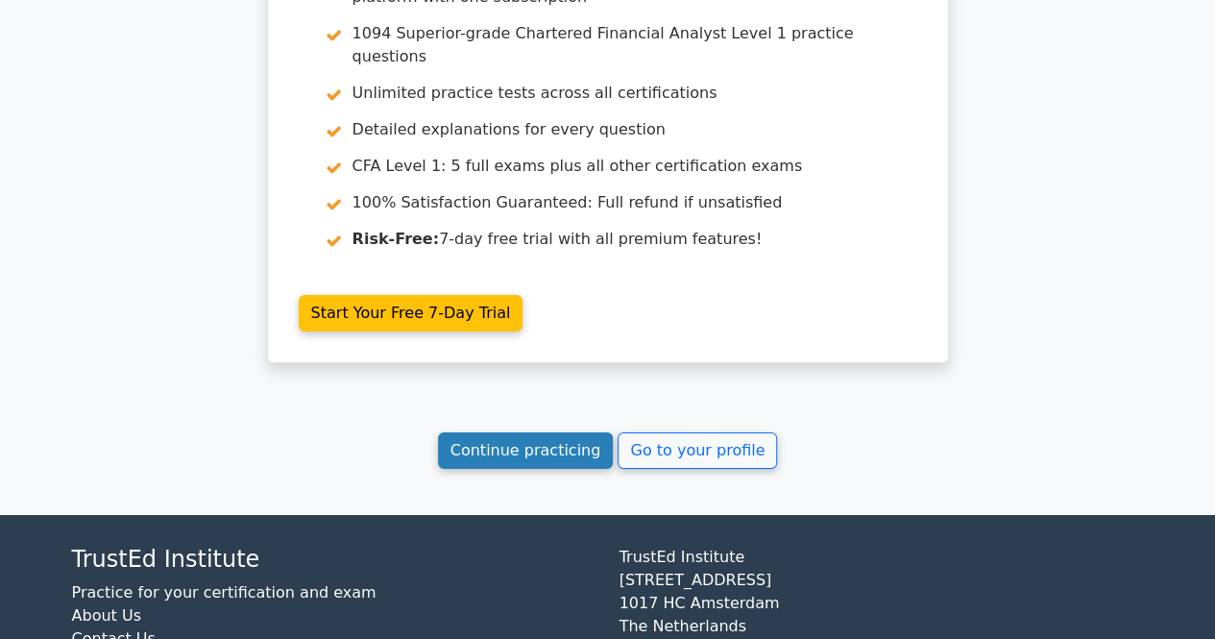
click at [558, 432] on link "Continue practicing" at bounding box center [526, 450] width 176 height 36
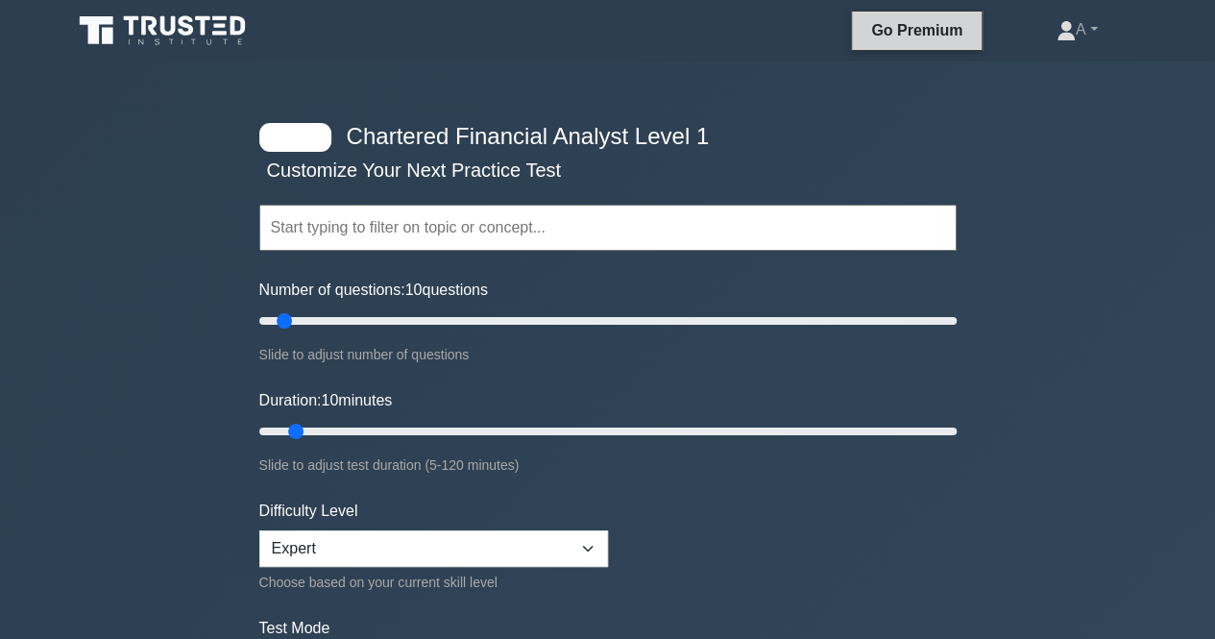
click at [903, 36] on link "Go Premium" at bounding box center [916, 30] width 114 height 24
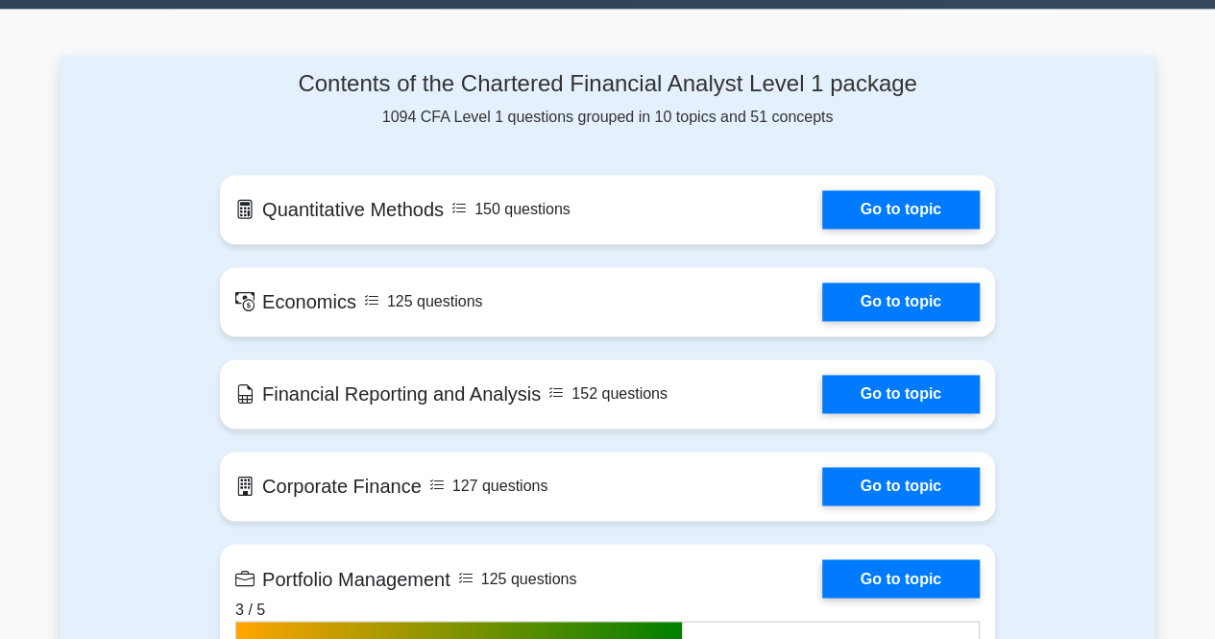
scroll to position [1278, 0]
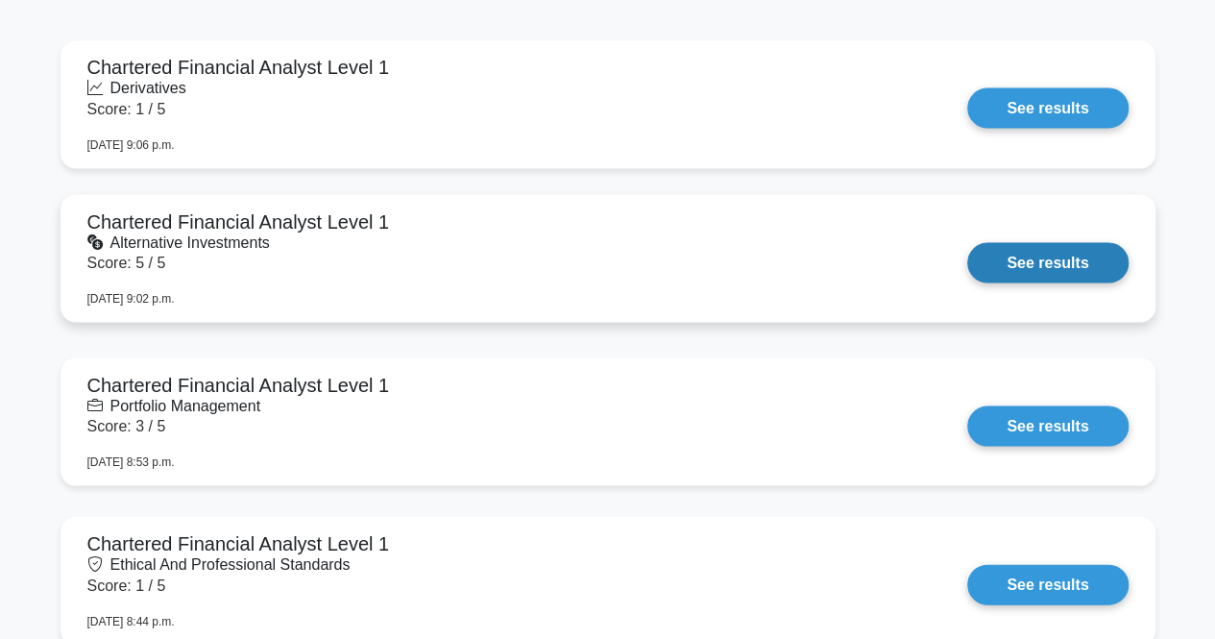
scroll to position [1737, 0]
